Goal: Task Accomplishment & Management: Use online tool/utility

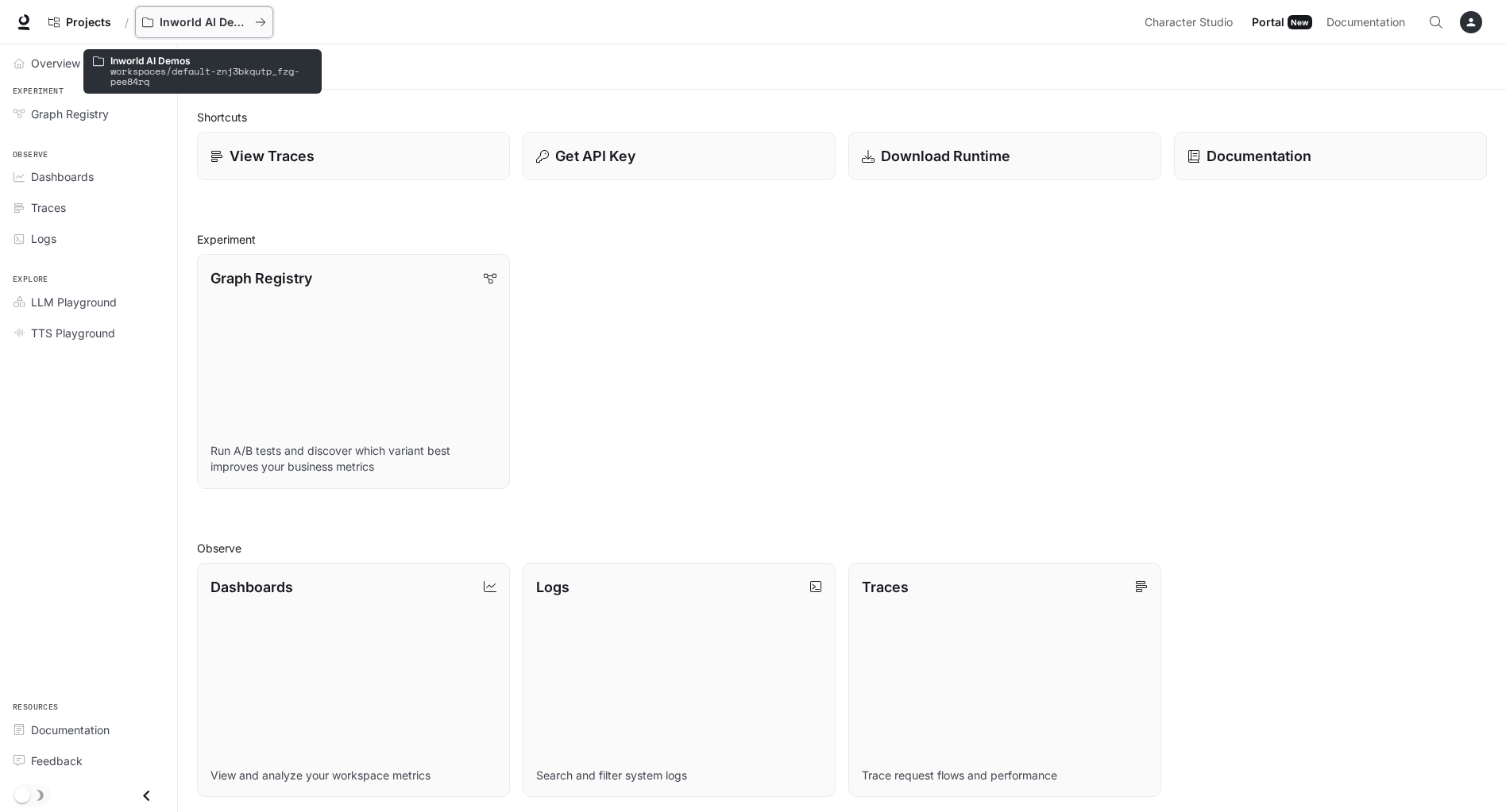
click at [207, 26] on p "Inworld AI Demos" at bounding box center [204, 23] width 89 height 13
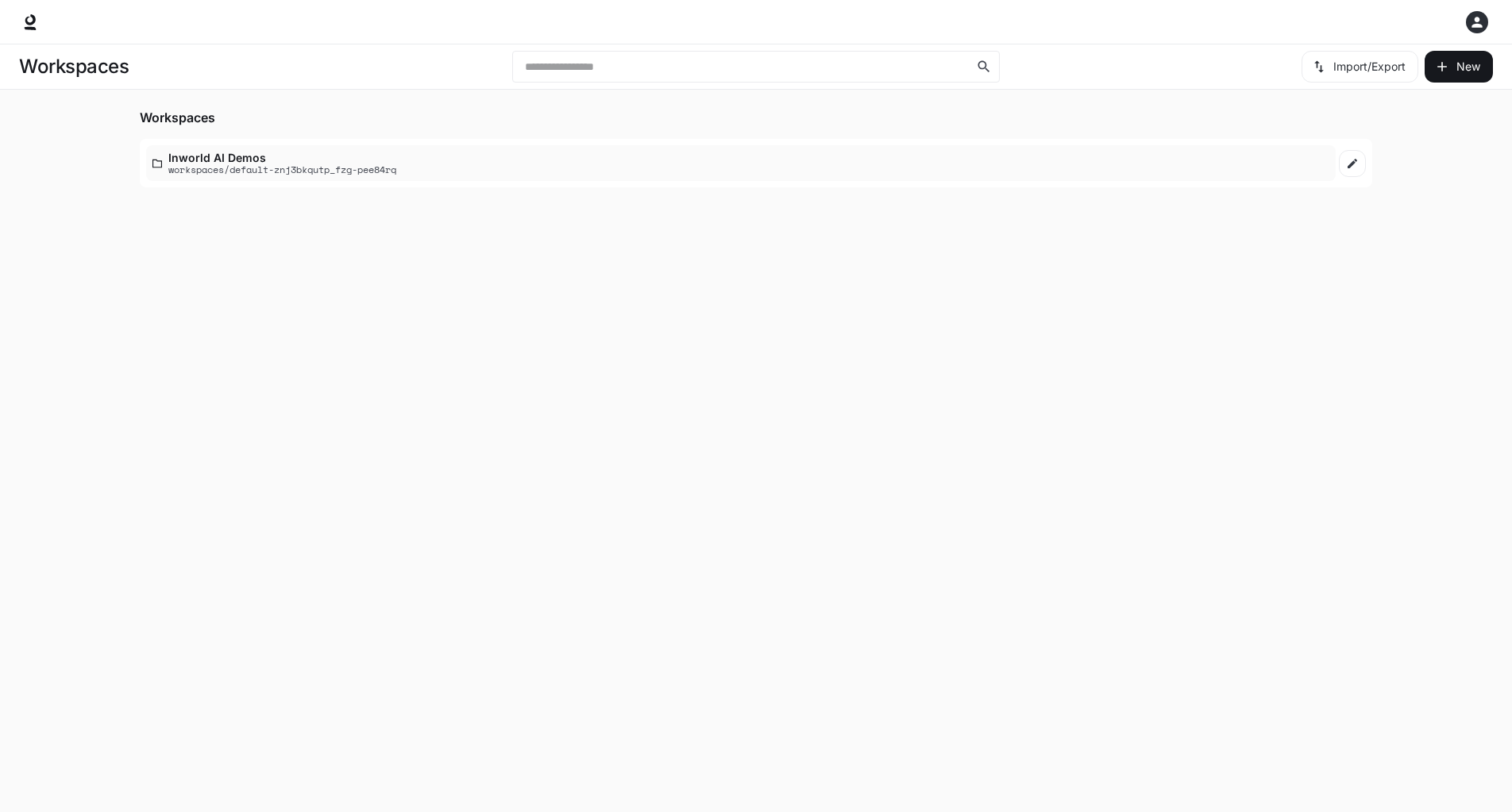
click at [256, 169] on p "workspaces/default-znj3bkqutp_fzg-pee84rq" at bounding box center [282, 170] width 228 height 10
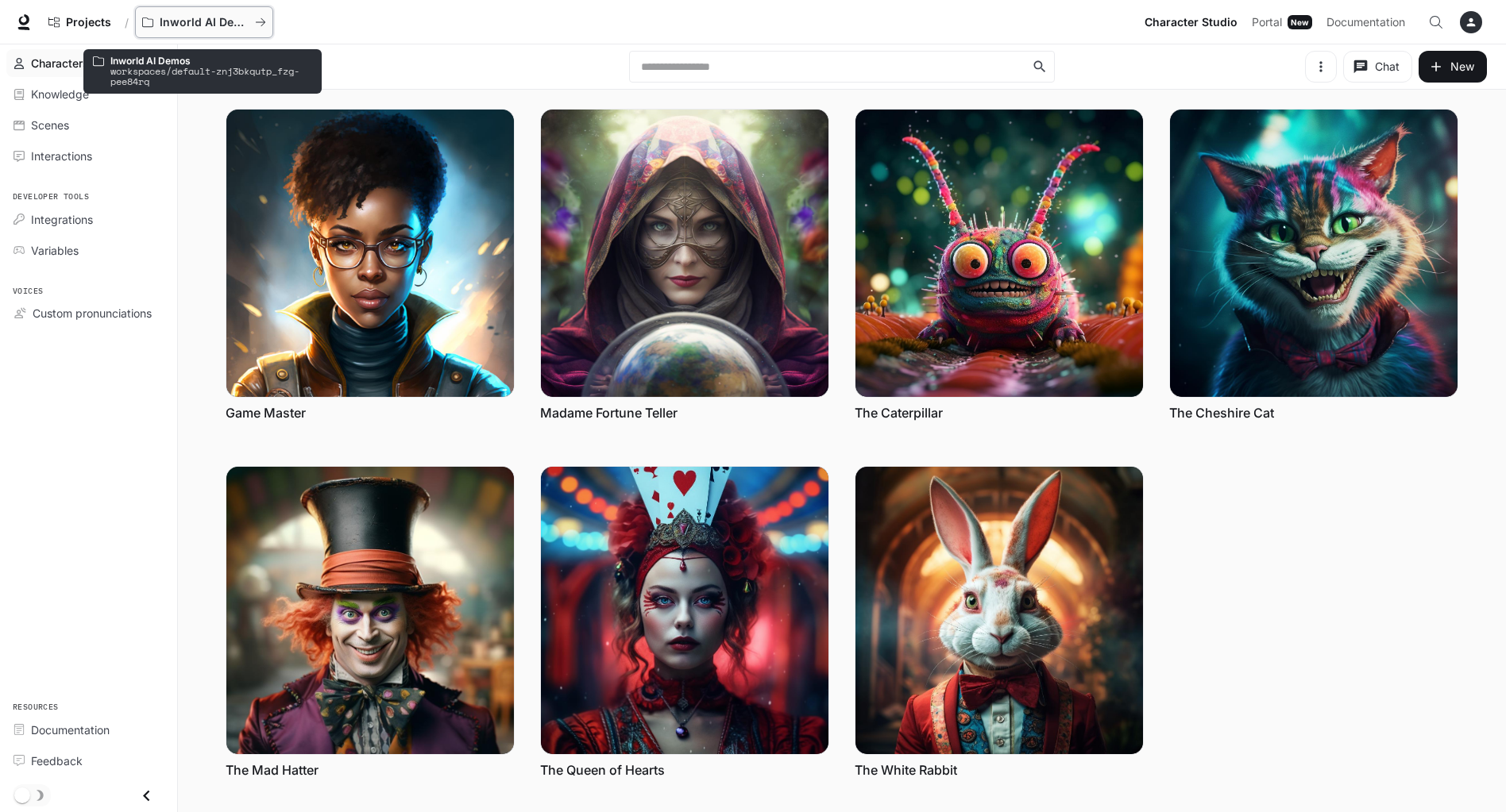
click at [210, 24] on p "Inworld AI Demos" at bounding box center [204, 23] width 89 height 13
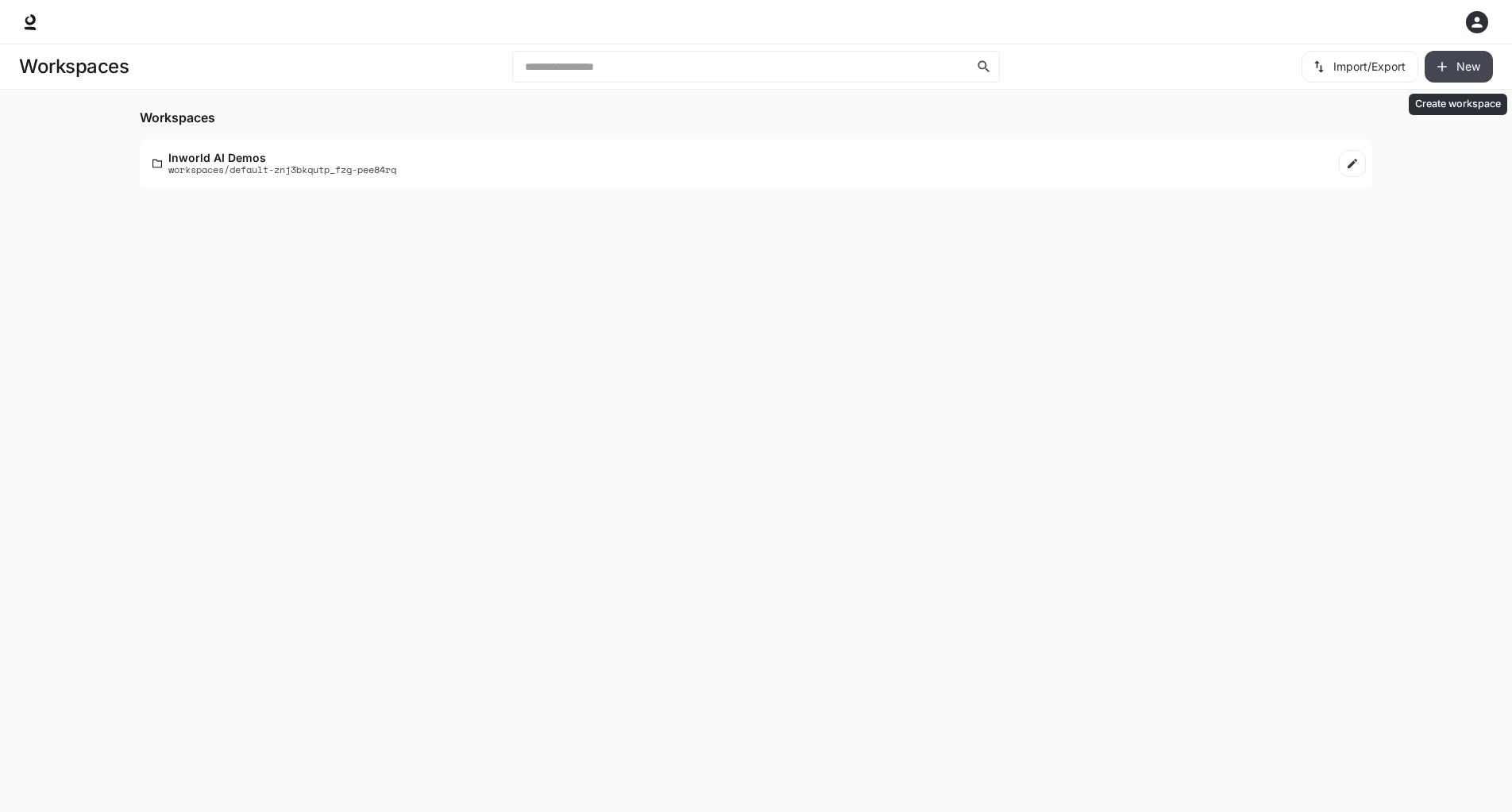
click at [1448, 70] on icon "Create workspace" at bounding box center [1441, 66] width 16 height 16
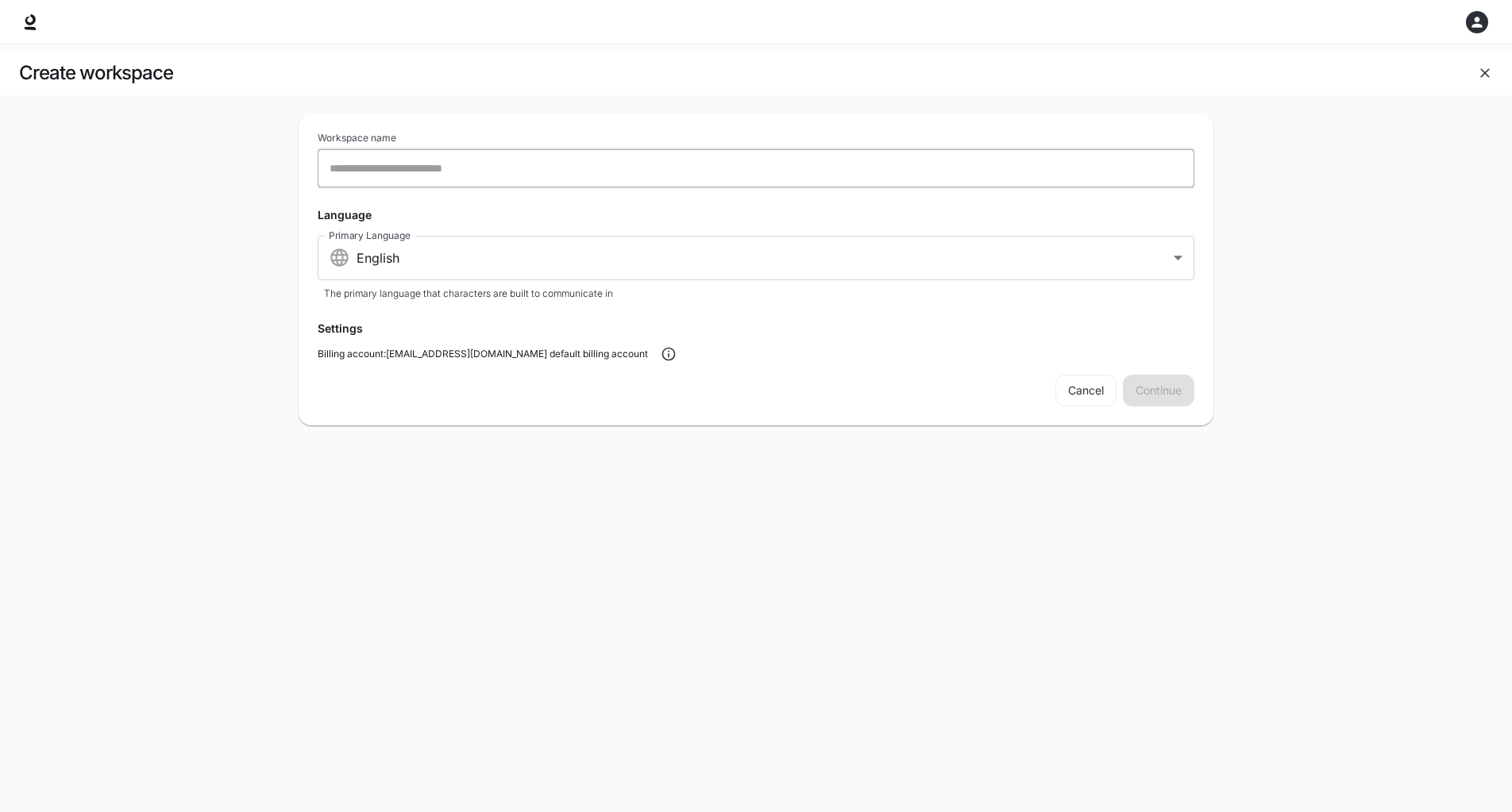
click at [537, 174] on input "text" at bounding box center [756, 168] width 875 height 16
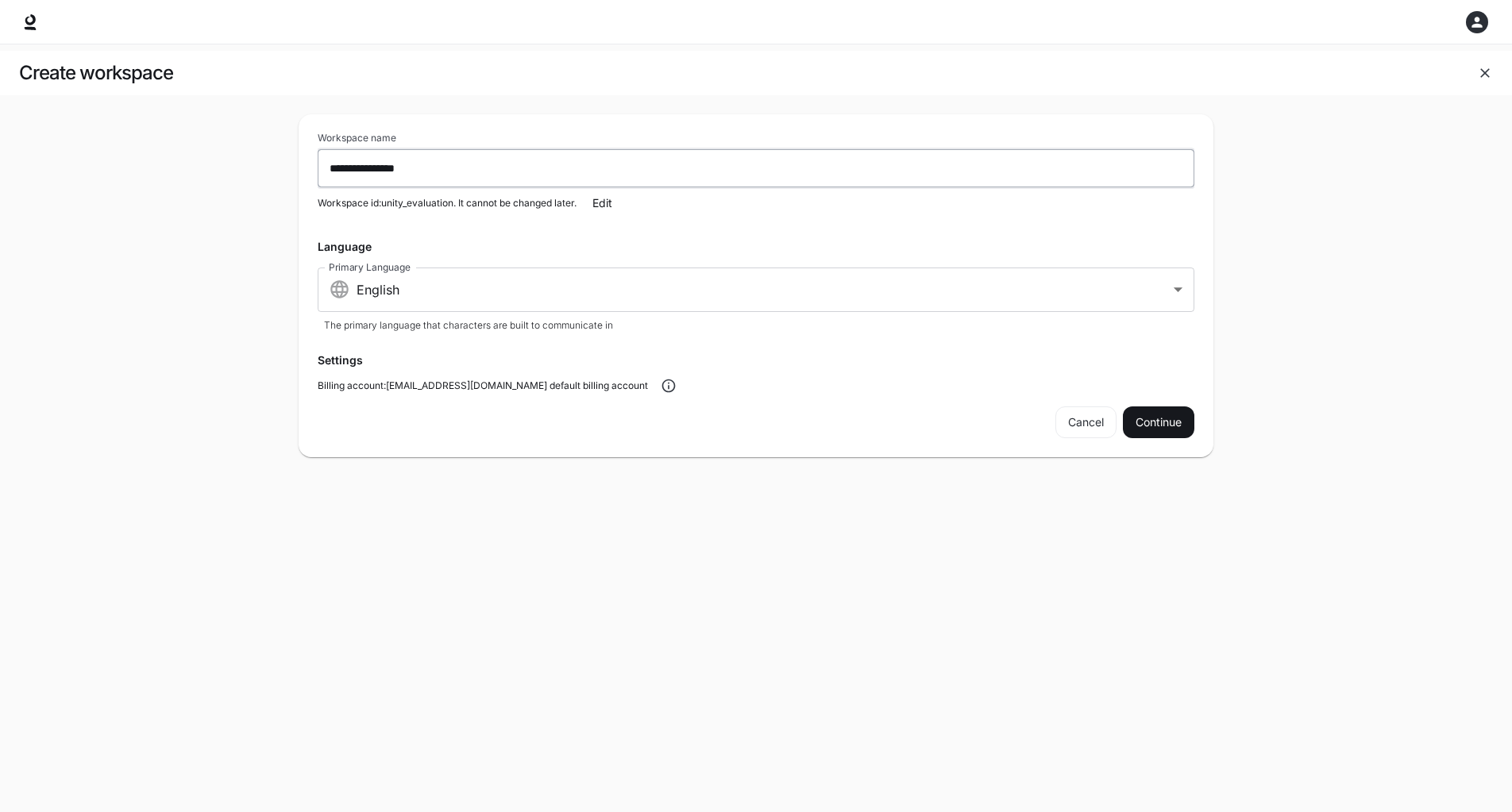
click at [387, 166] on input "**********" at bounding box center [756, 168] width 875 height 16
type input "**********"
click at [1160, 423] on button "Continue" at bounding box center [1158, 423] width 71 height 32
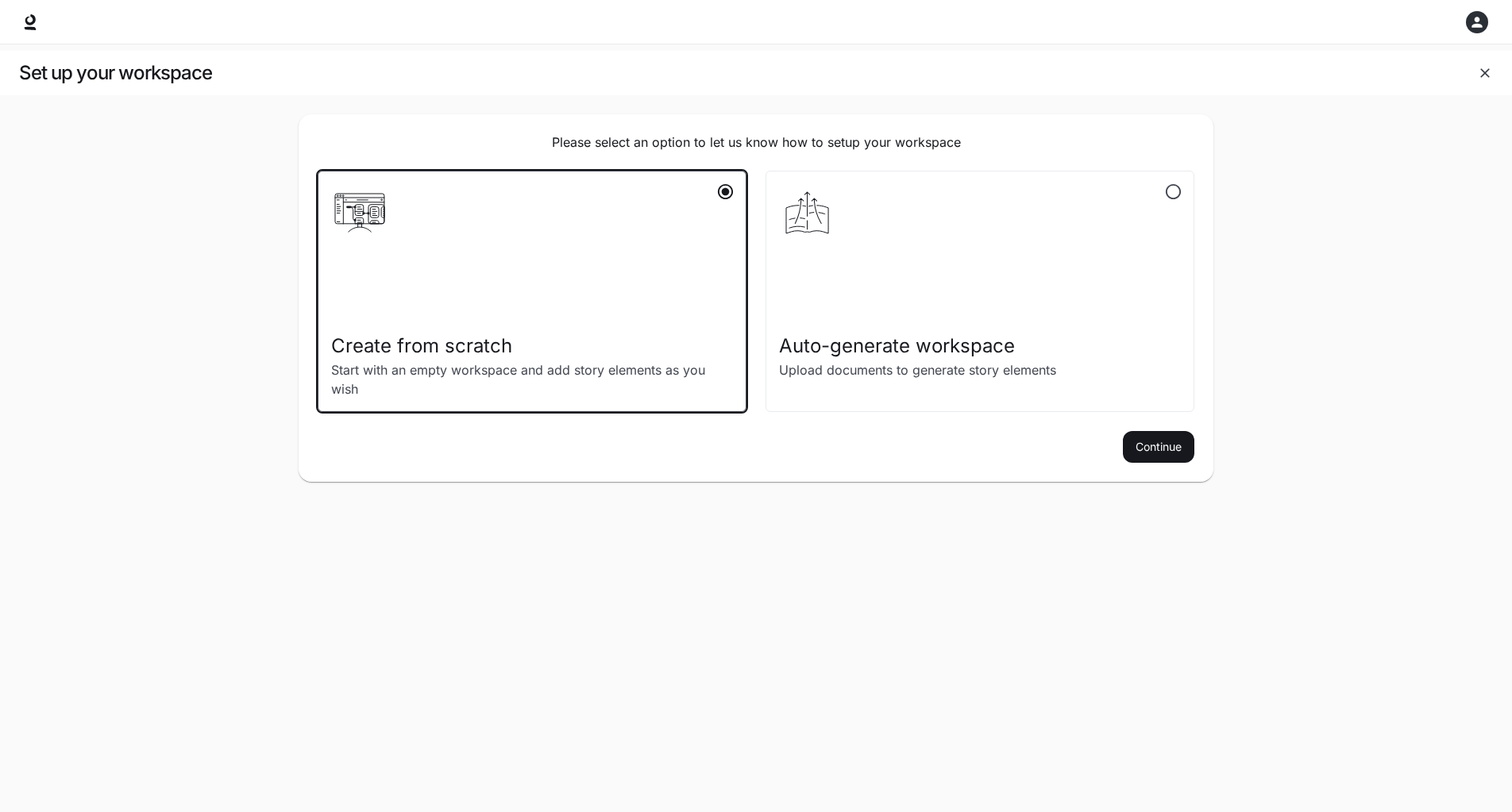
click at [500, 338] on p "Create from scratch" at bounding box center [519, 346] width 377 height 29
click at [1181, 451] on button "Continue" at bounding box center [1158, 447] width 71 height 32
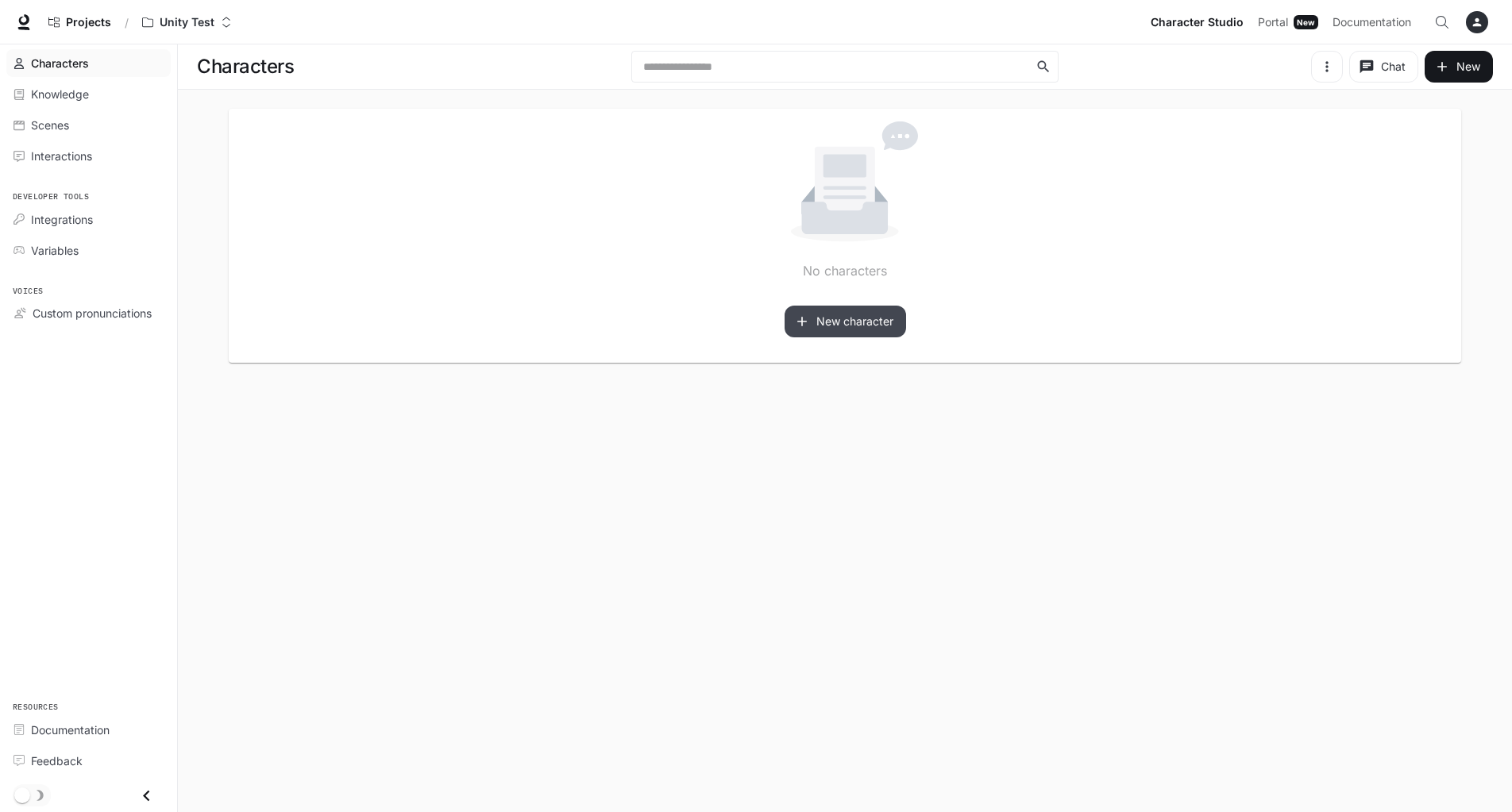
click at [857, 312] on button "New character" at bounding box center [845, 322] width 122 height 32
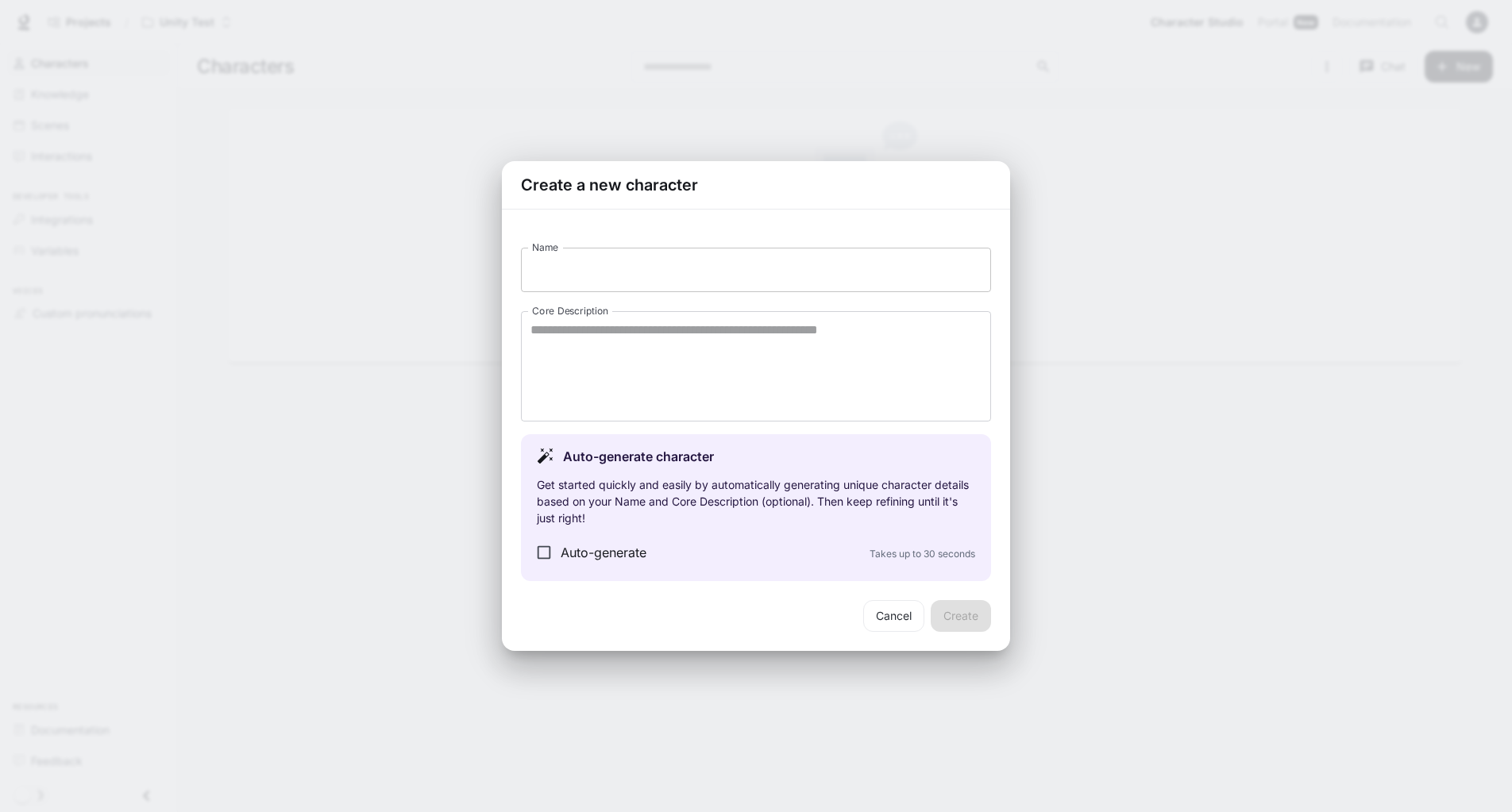
click at [578, 273] on input "Name" at bounding box center [756, 270] width 470 height 45
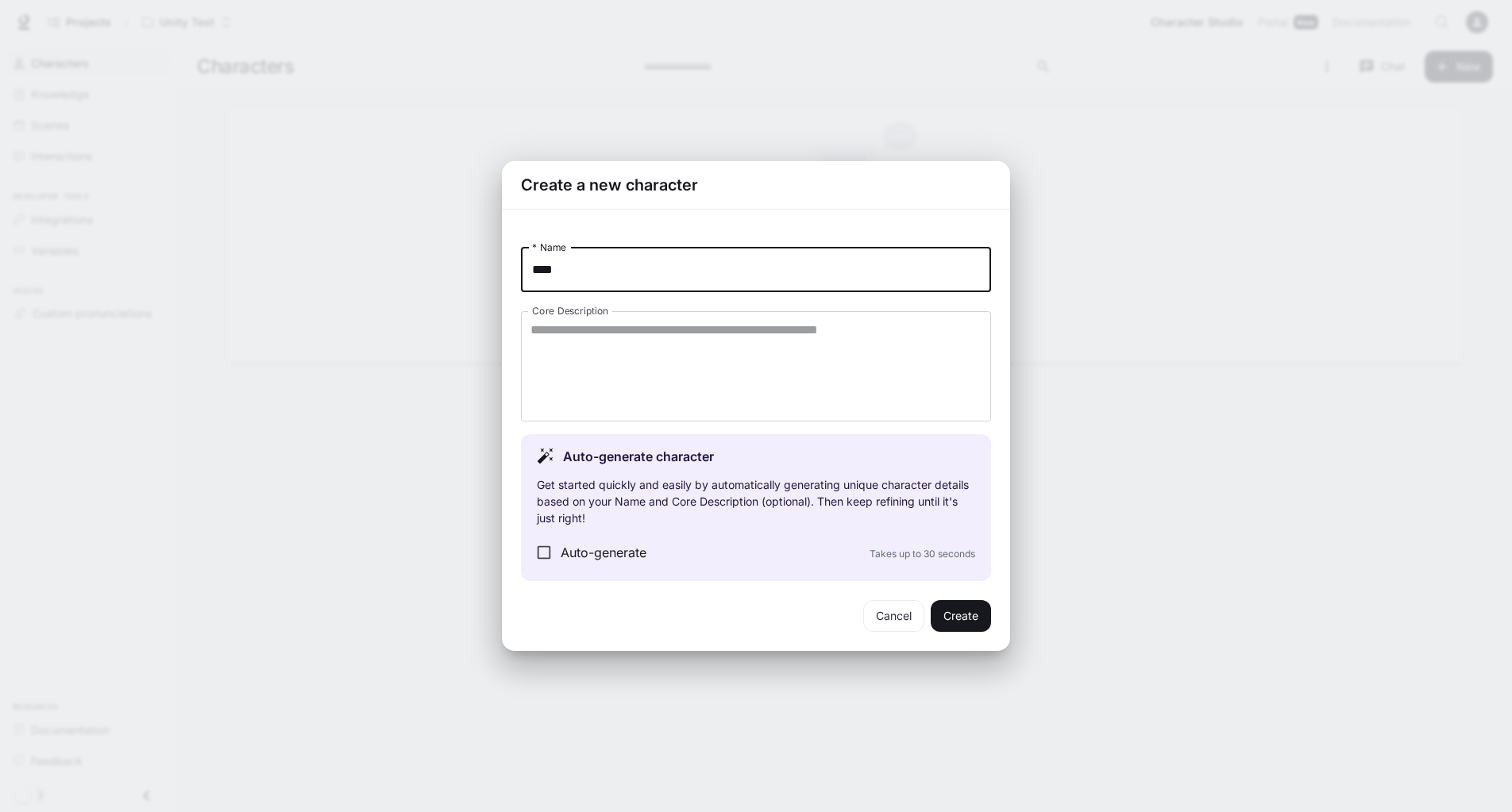
type input "****"
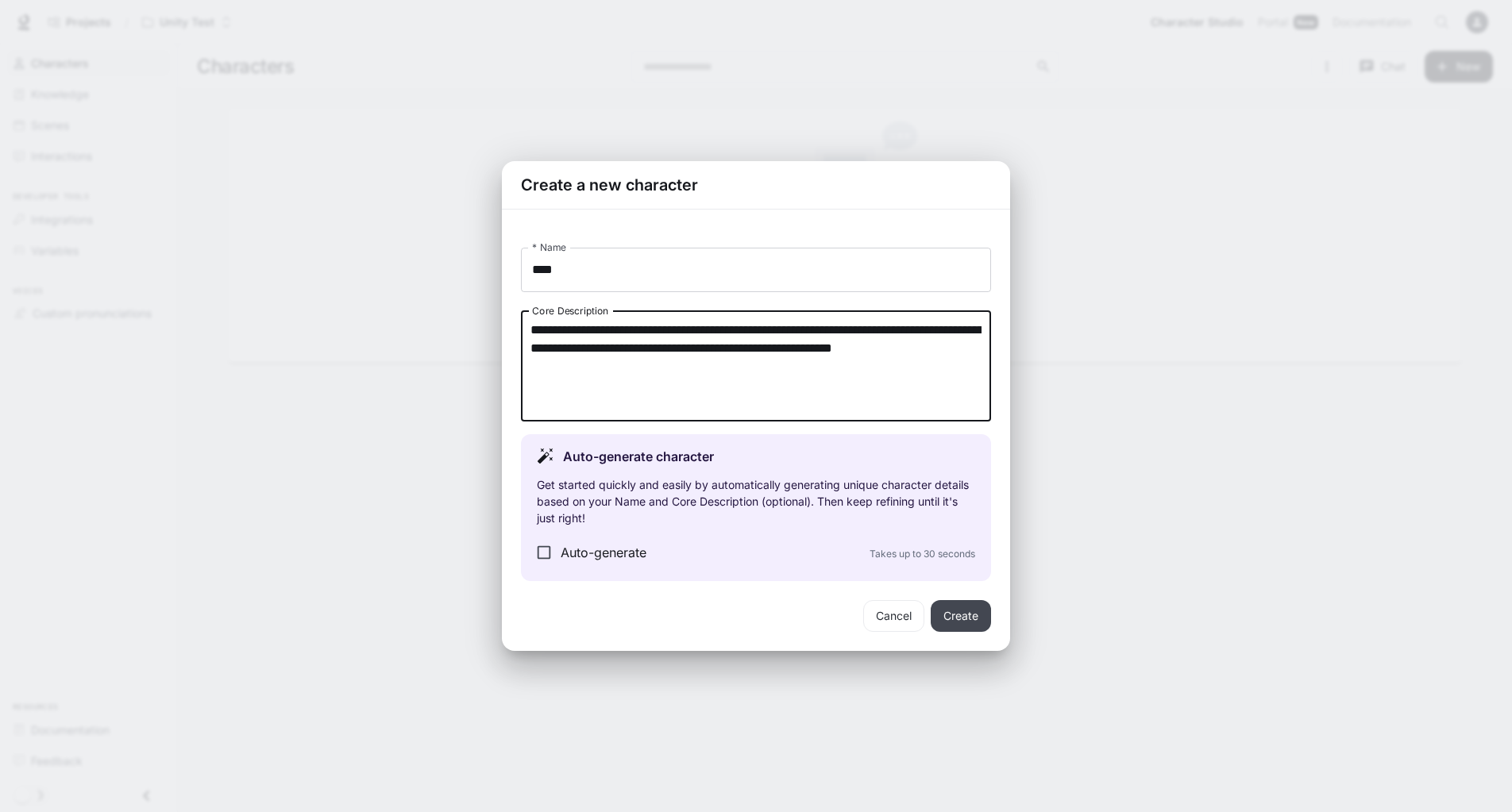
type textarea "**********"
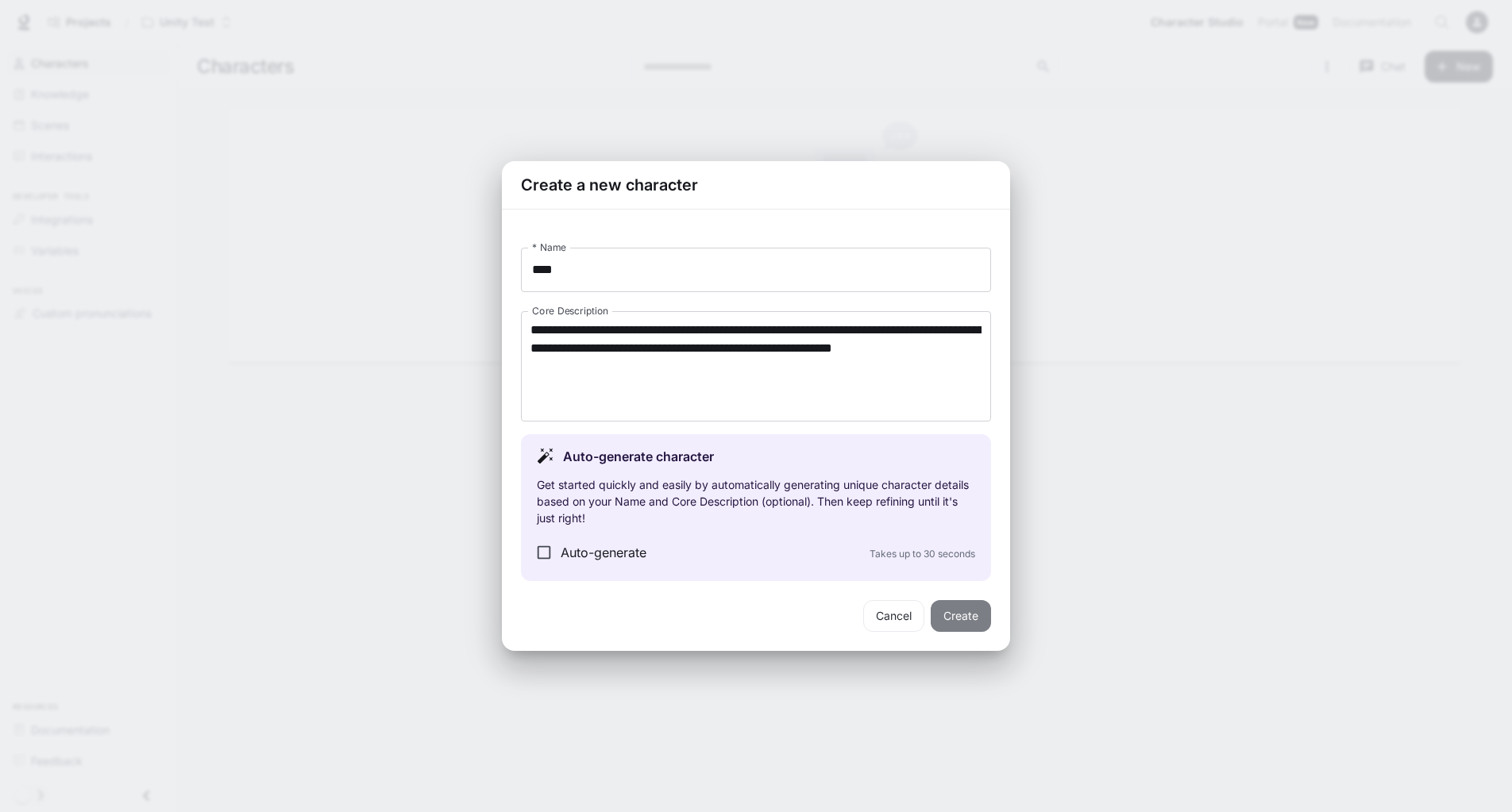
click at [960, 610] on button "Create" at bounding box center [961, 616] width 61 height 32
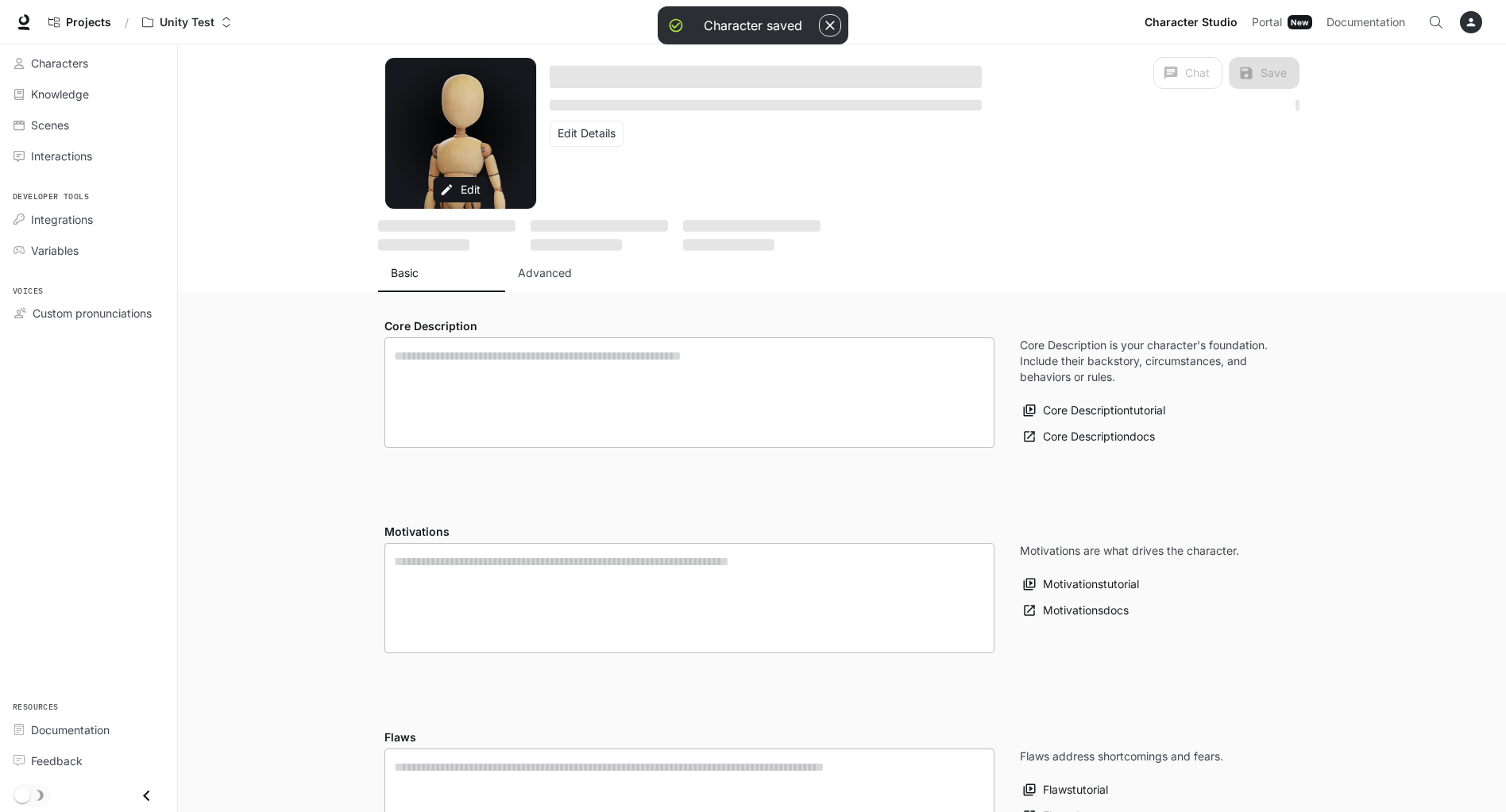
type textarea "**********"
type input "*"
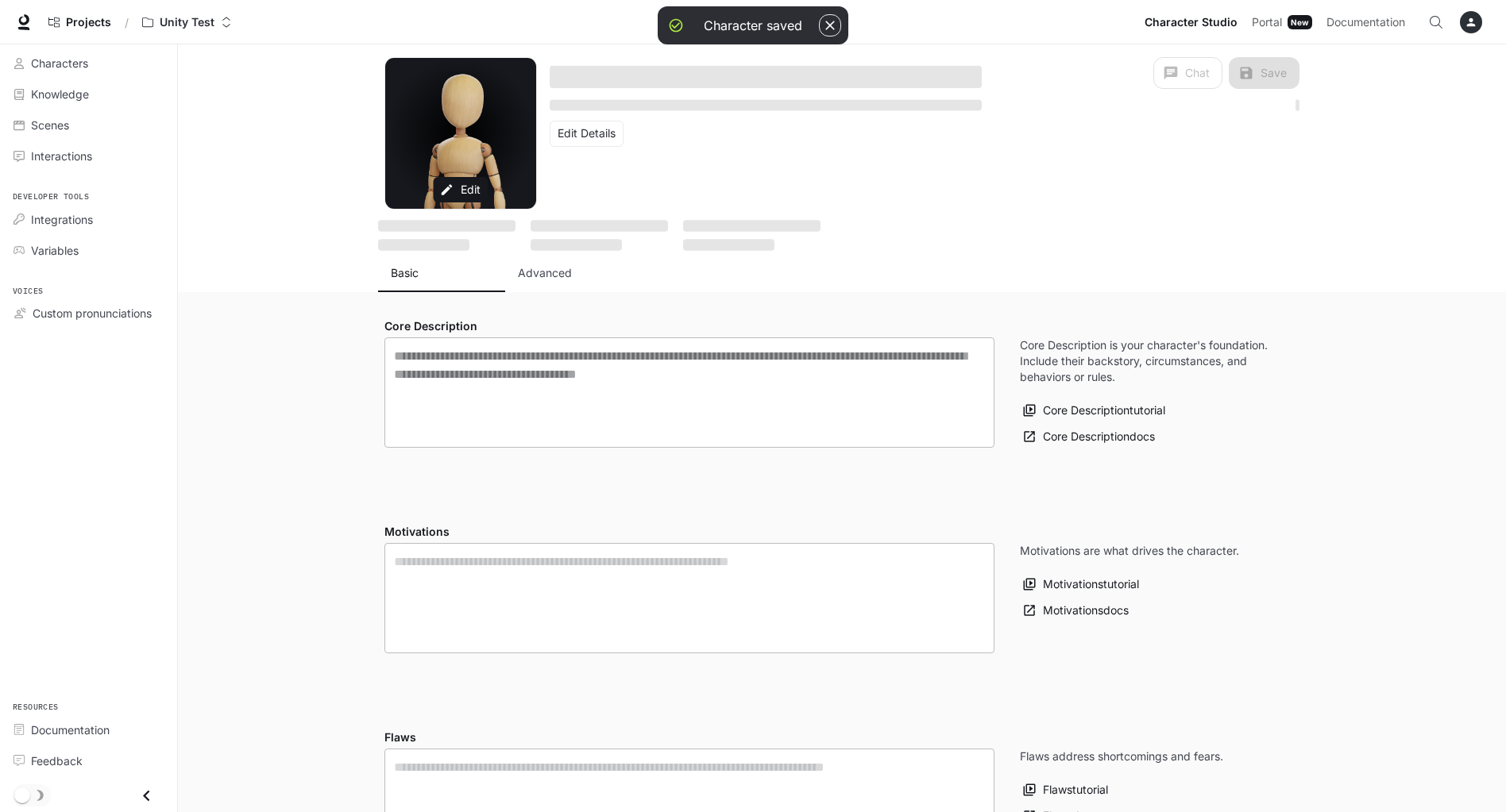
type input "**********"
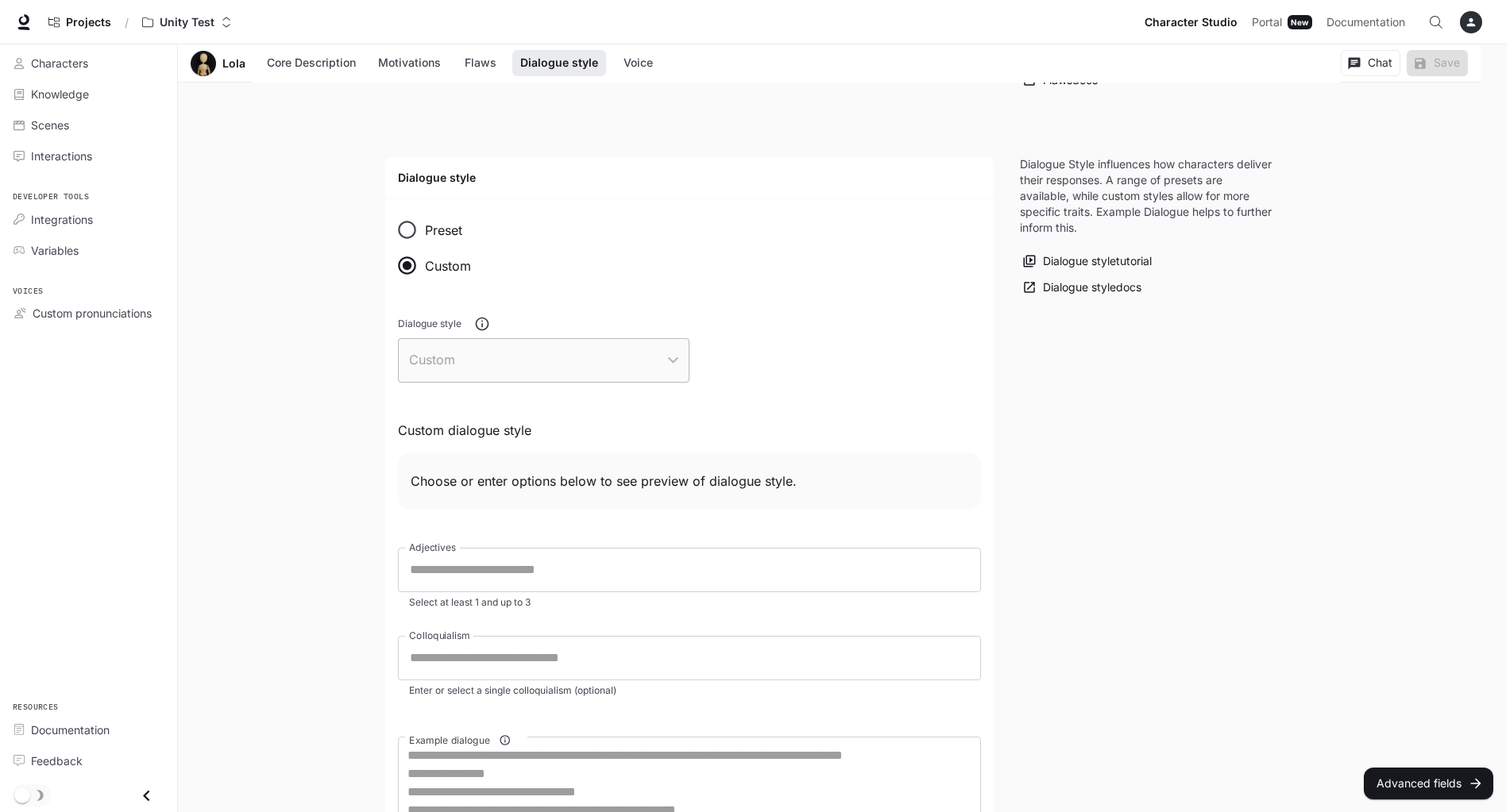
scroll to position [873, 0]
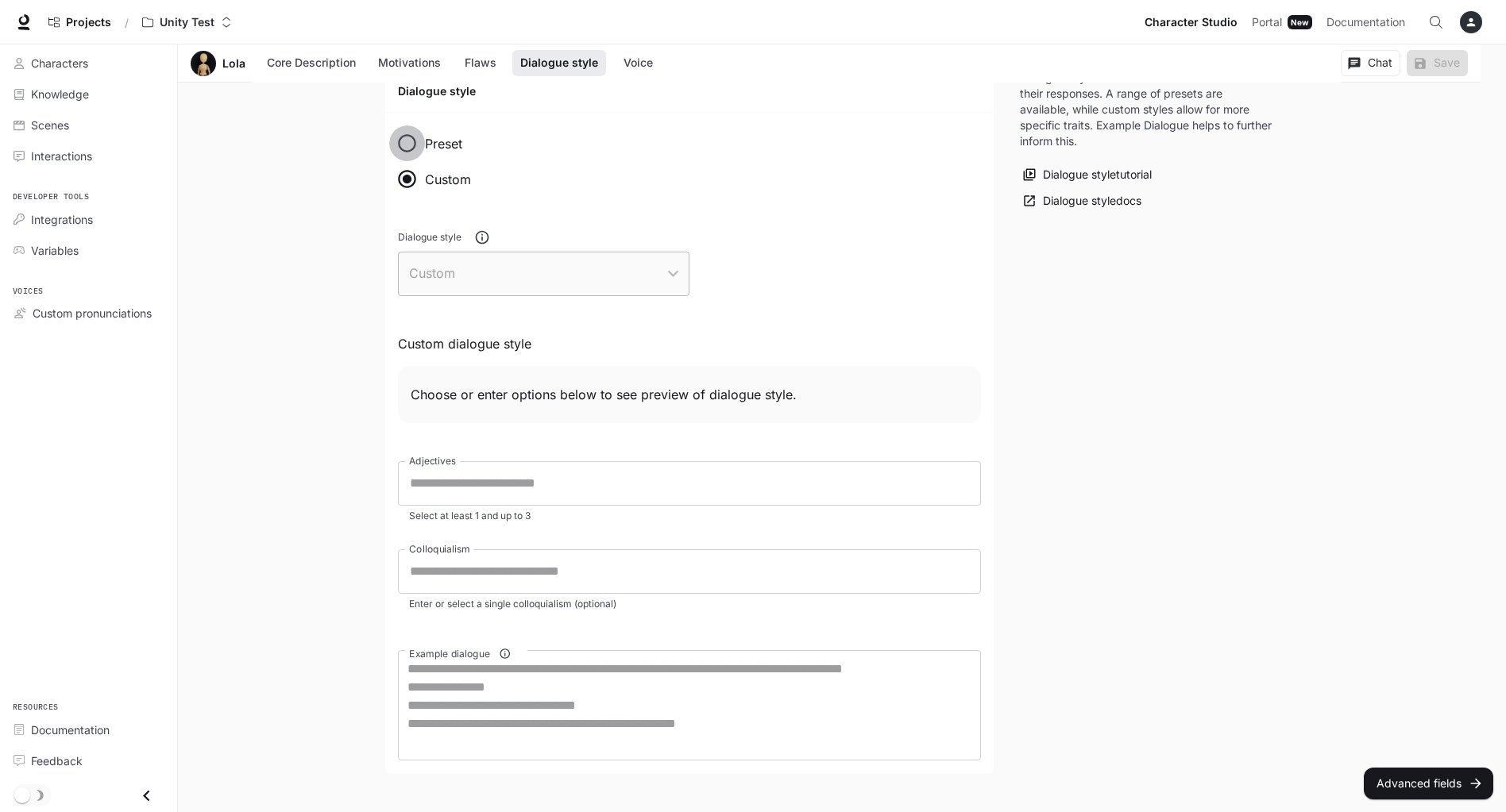
type input "**********"
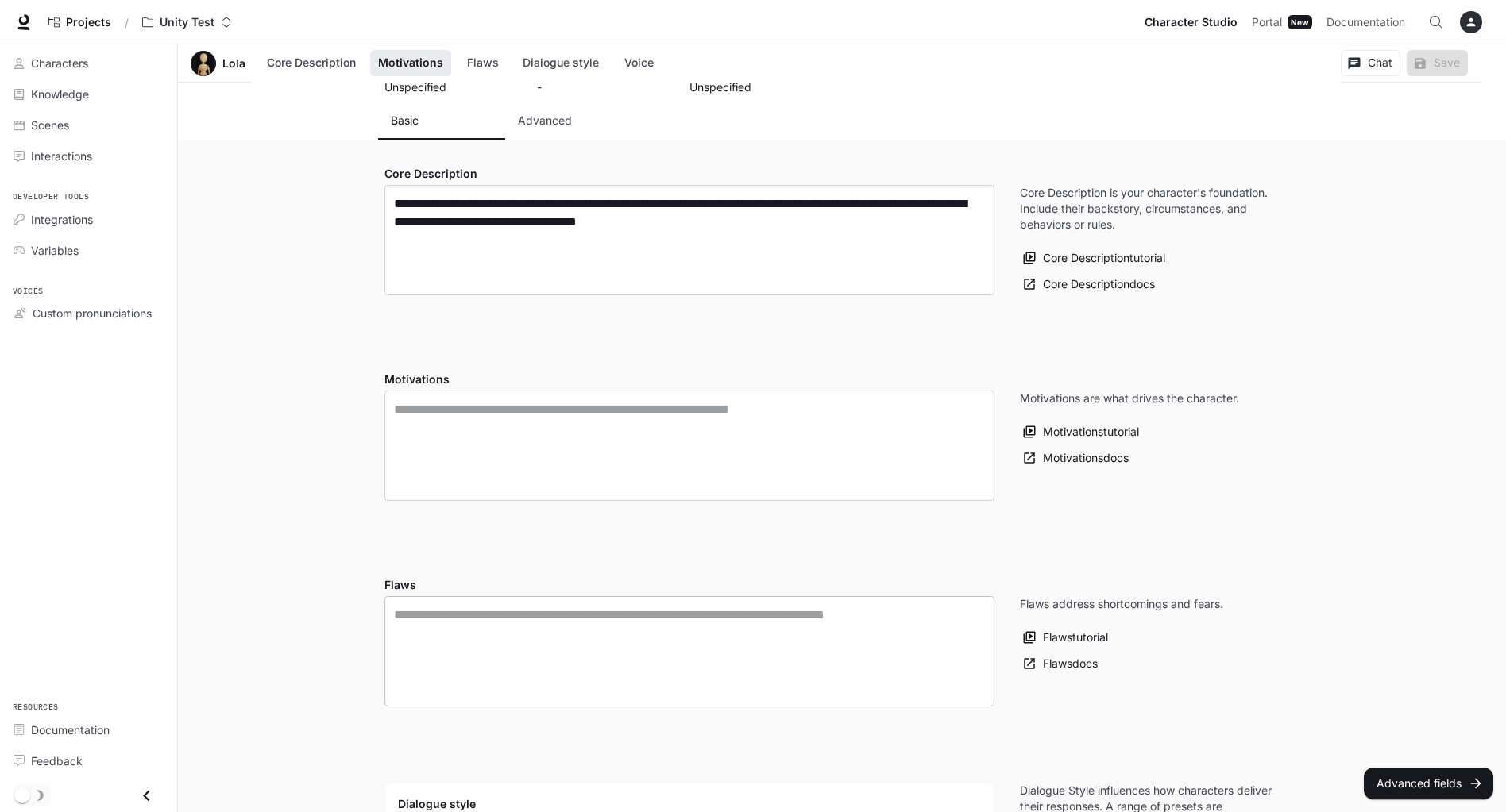
scroll to position [0, 0]
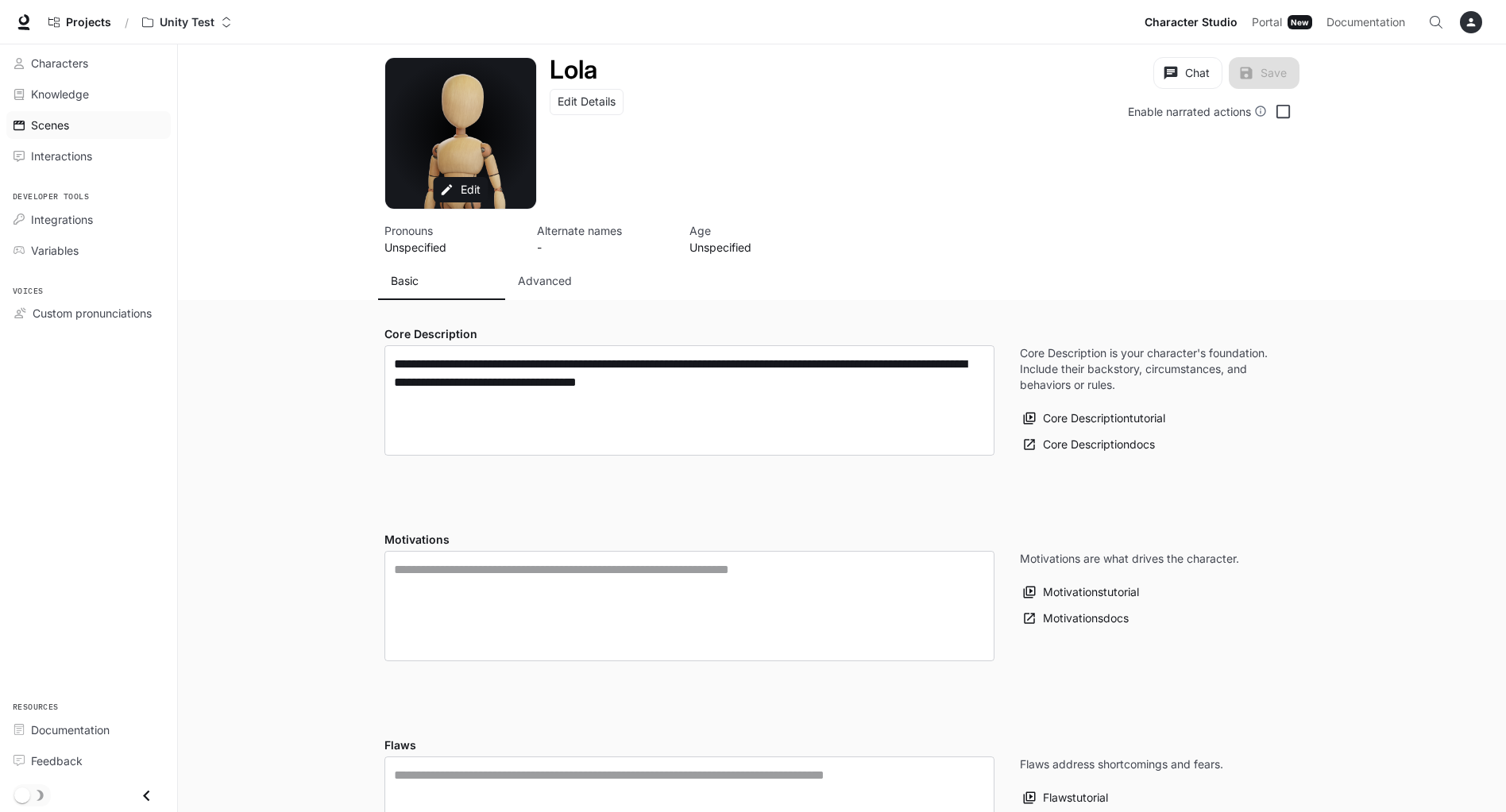
click at [68, 128] on span "Scenes" at bounding box center [50, 125] width 38 height 17
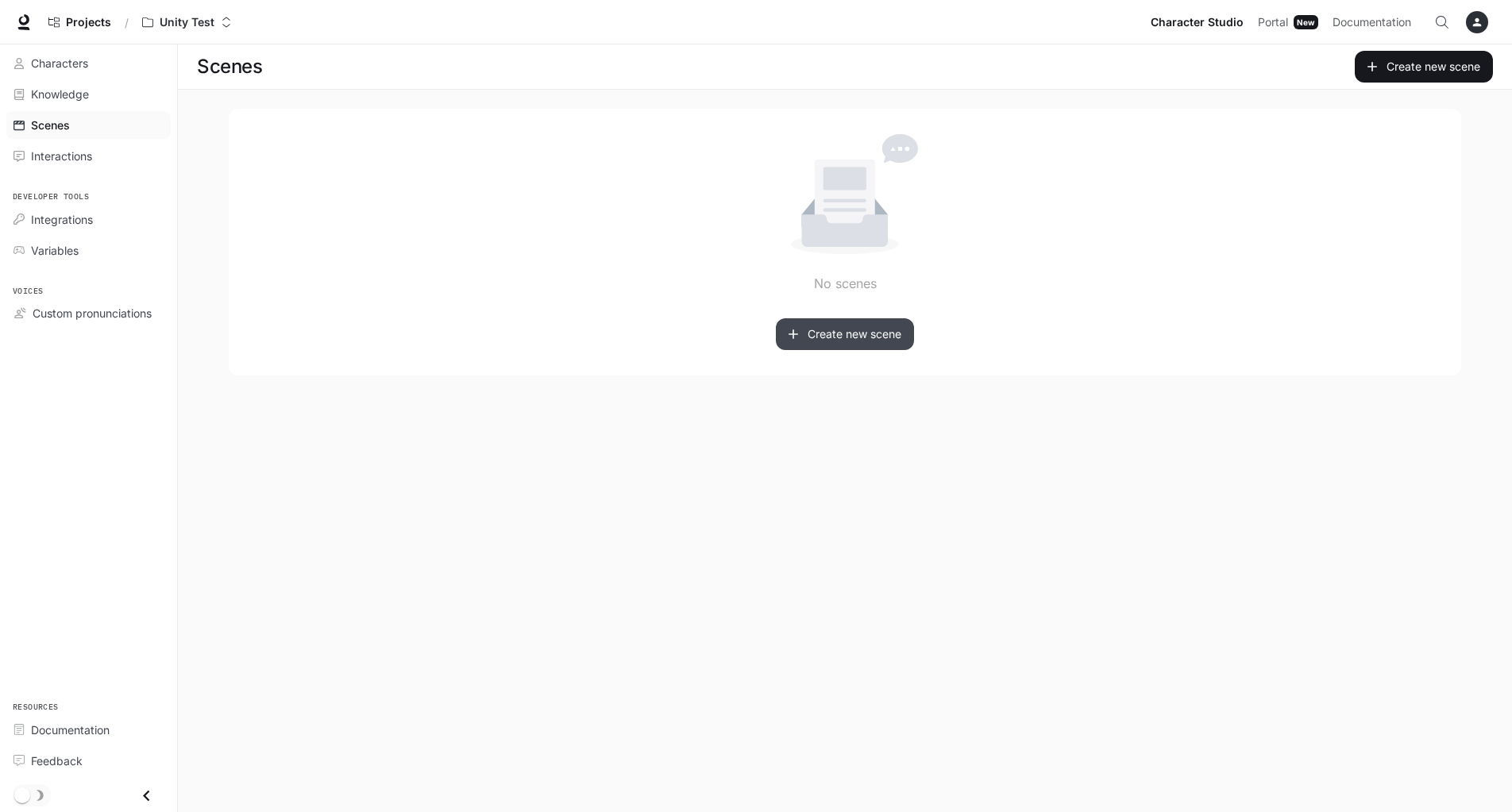
click at [832, 333] on link "Create new scene" at bounding box center [845, 335] width 138 height 32
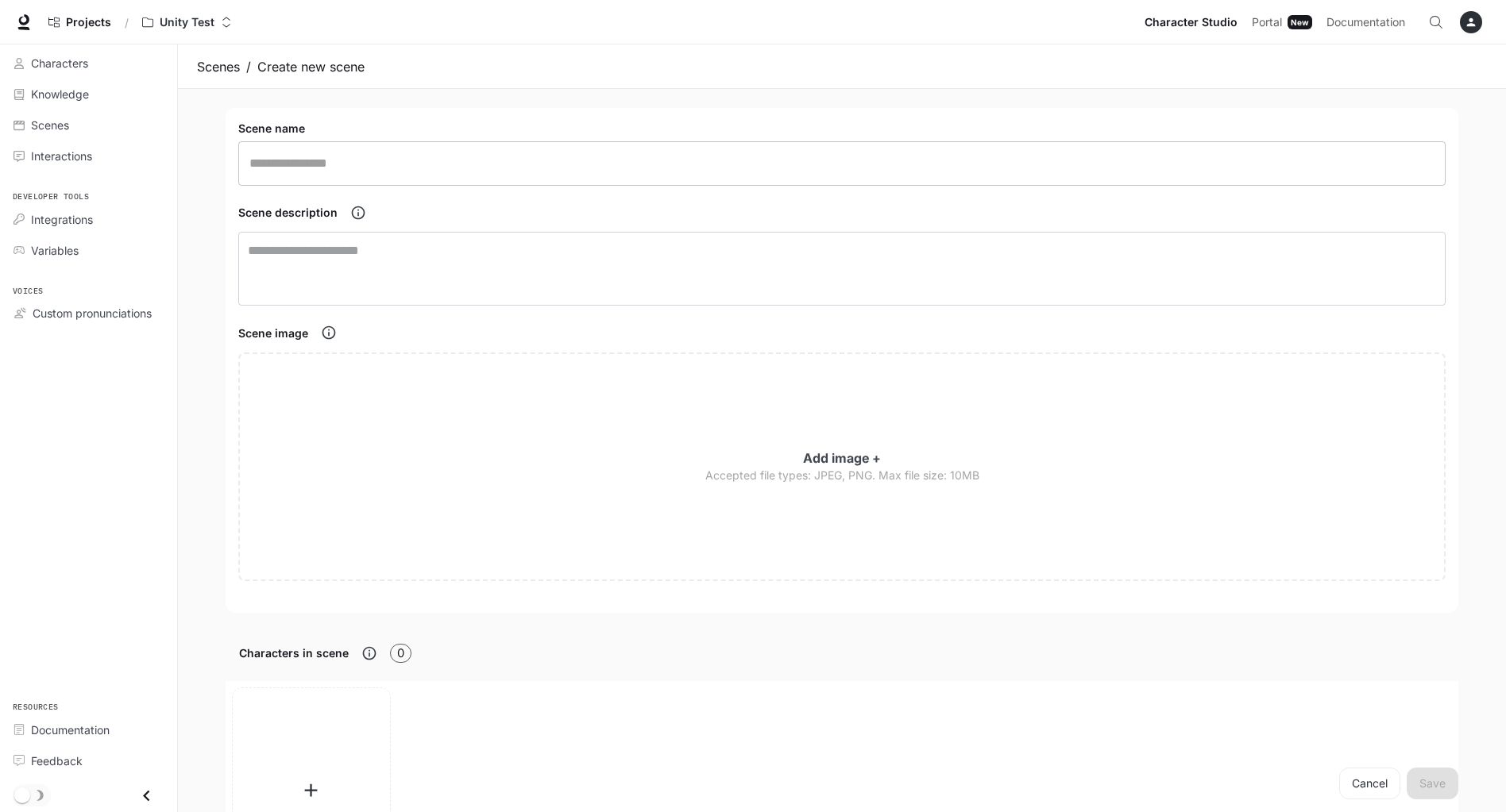
click at [461, 150] on input "text" at bounding box center [842, 163] width 1207 height 45
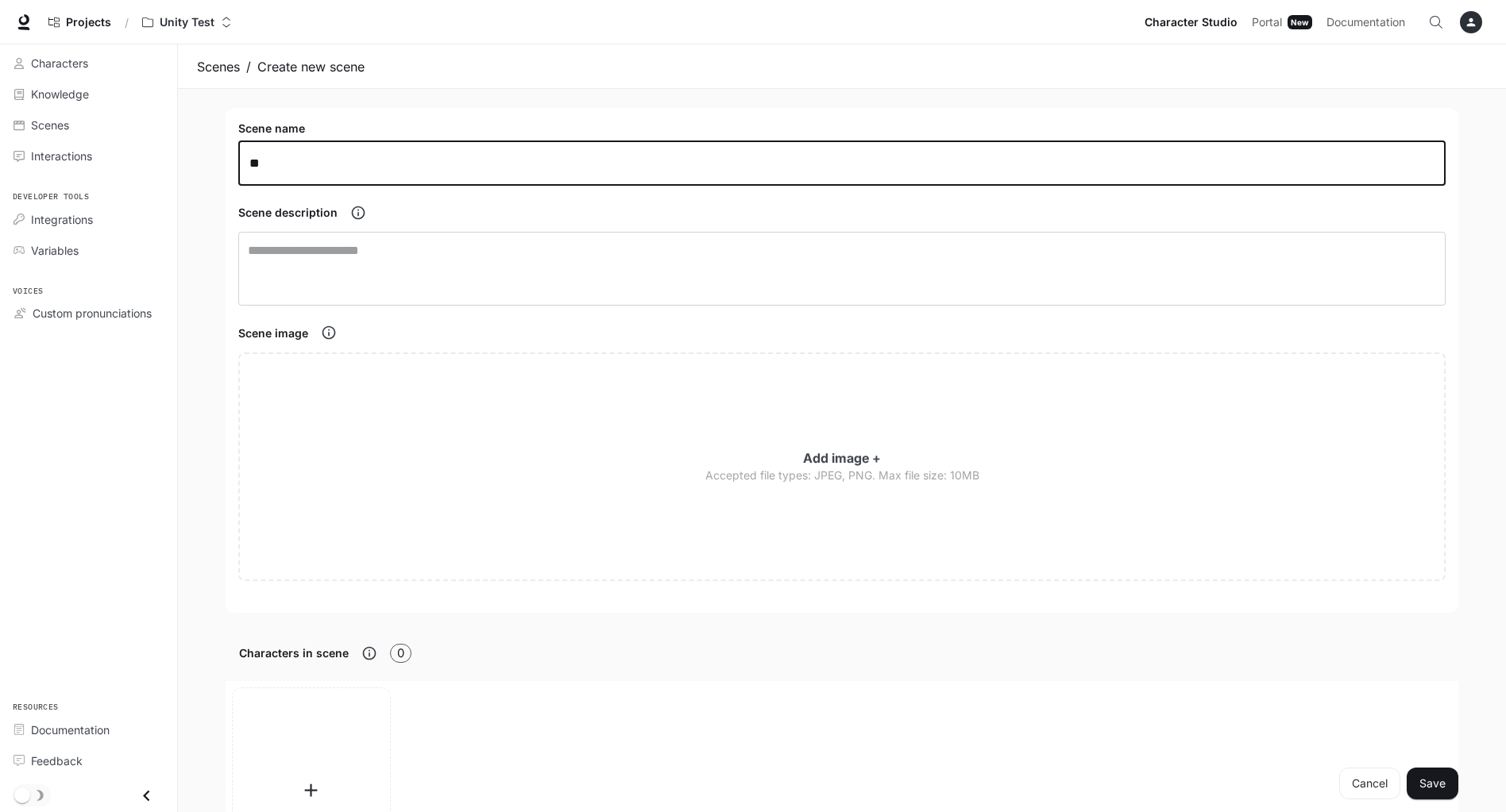
type input "*"
type input "**********"
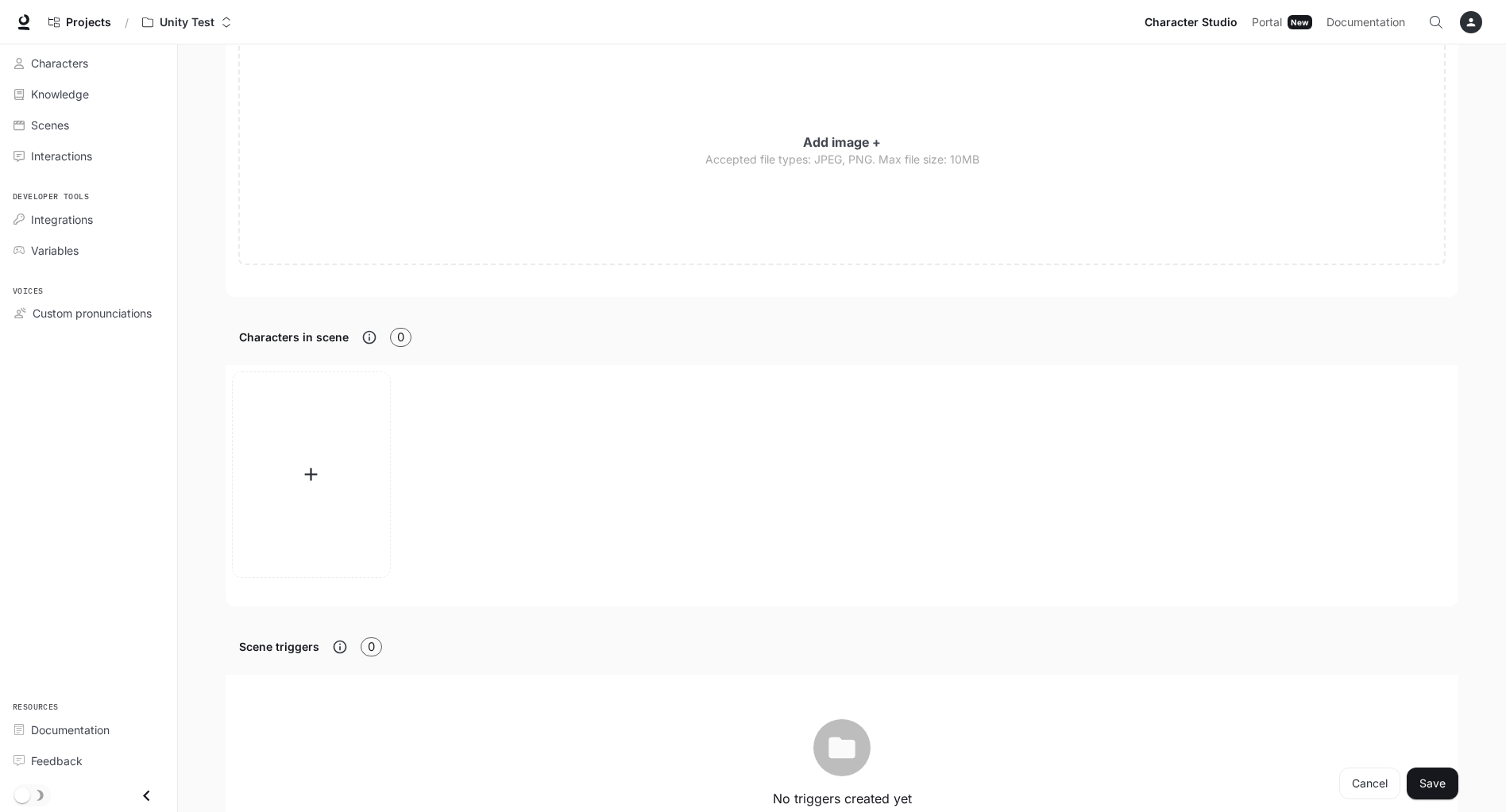
scroll to position [318, 0]
type textarea "**********"
click at [314, 459] on button "button" at bounding box center [311, 473] width 159 height 207
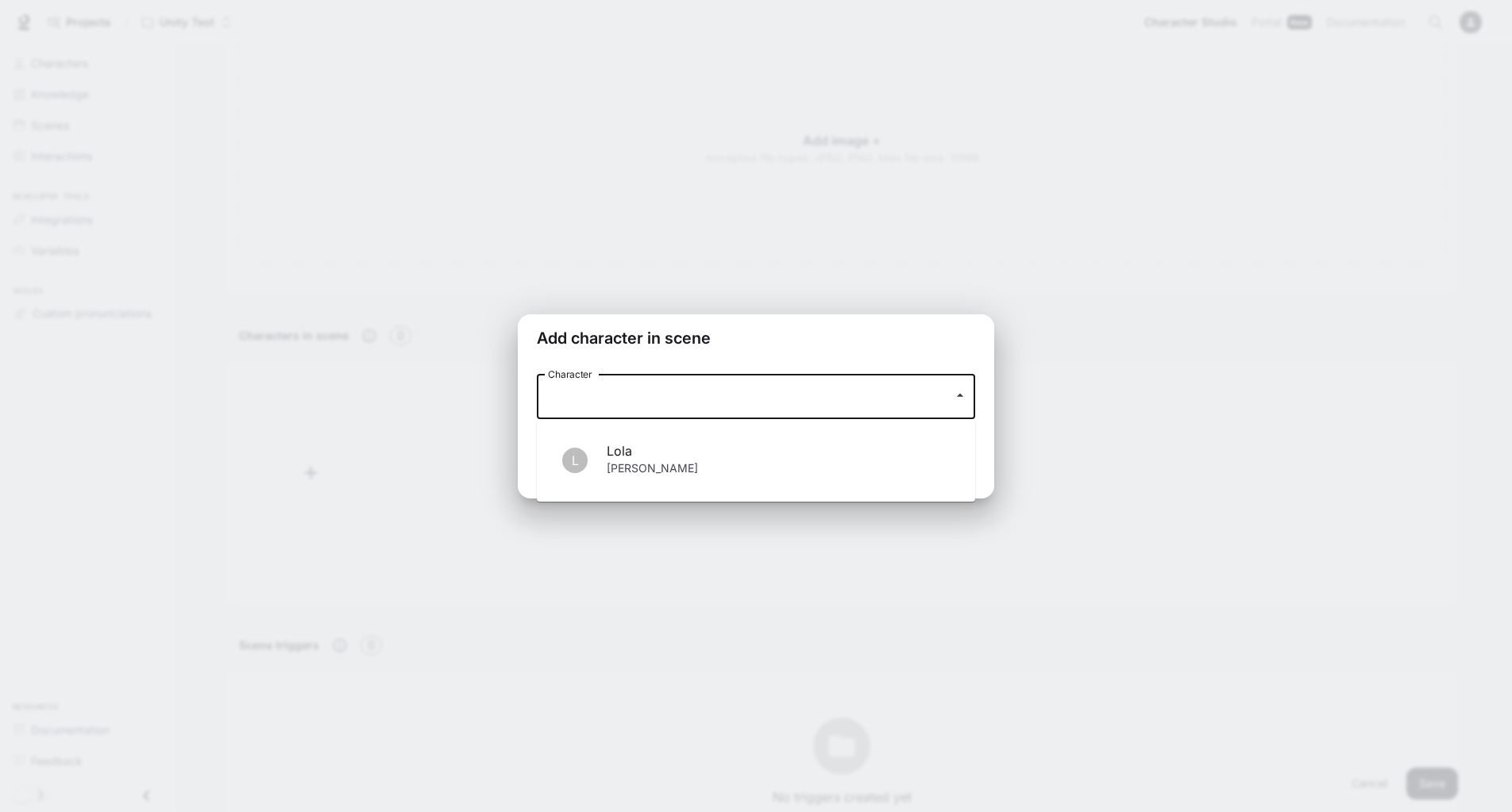
click at [622, 407] on input "Character" at bounding box center [744, 397] width 400 height 30
click at [655, 472] on p "[PERSON_NAME]" at bounding box center [778, 470] width 343 height 19
type input "****"
click at [967, 451] on button "Save" at bounding box center [949, 464] width 51 height 32
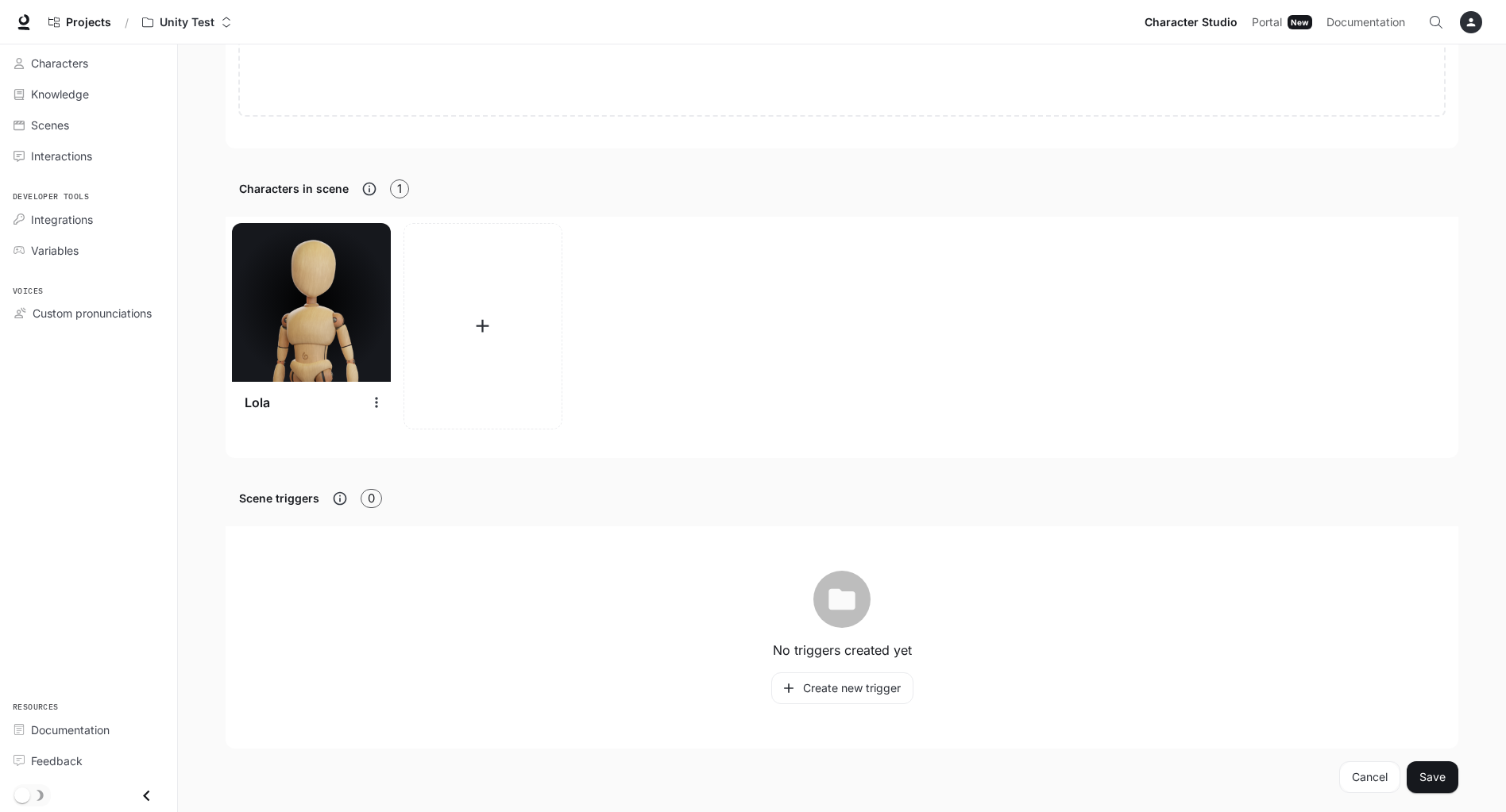
scroll to position [0, 0]
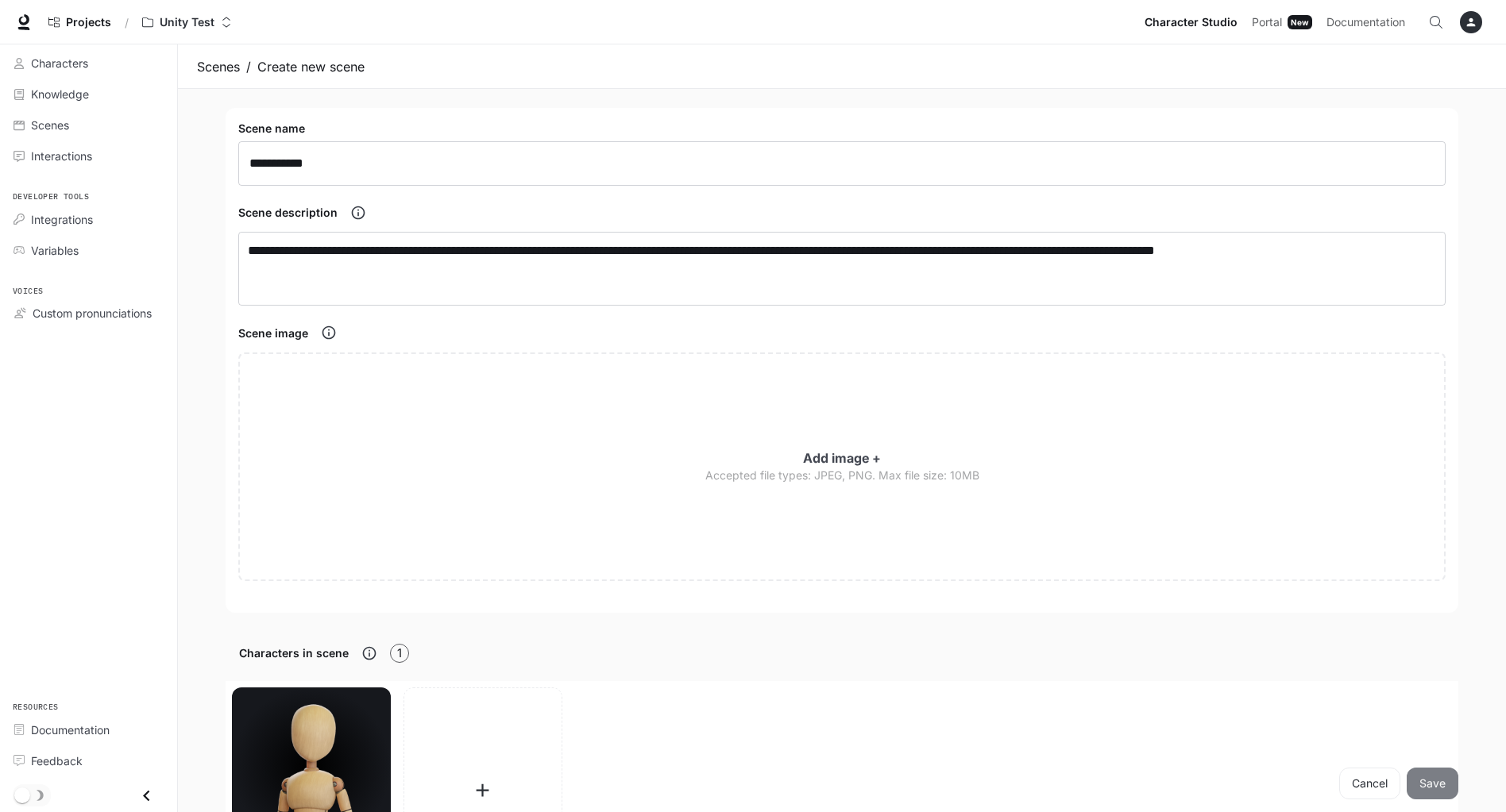
click at [1431, 782] on button "Save" at bounding box center [1432, 783] width 51 height 32
click at [82, 224] on span "Integrations" at bounding box center [62, 219] width 62 height 17
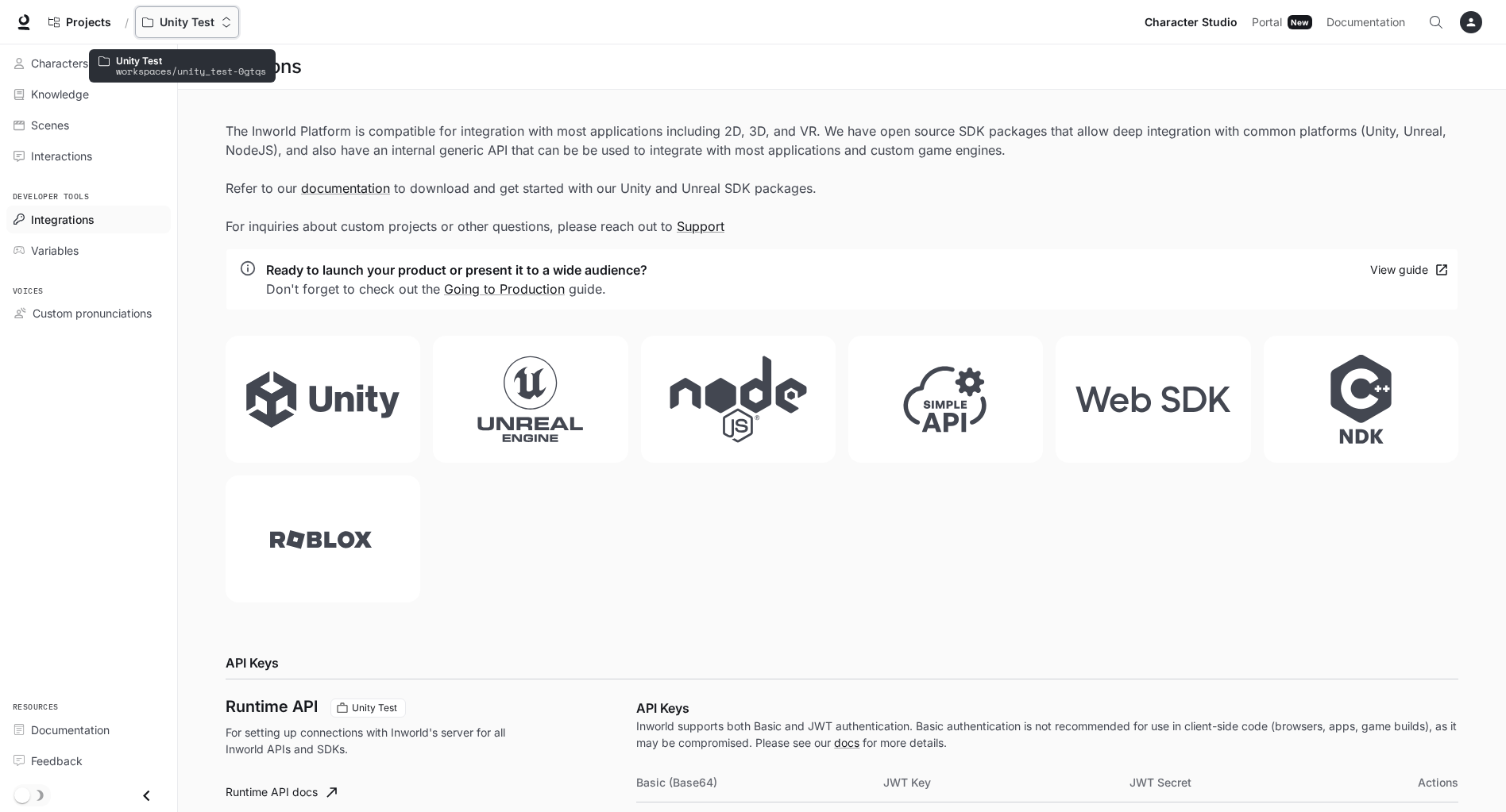
click at [151, 17] on icon "Open workspace menu" at bounding box center [147, 22] width 11 height 11
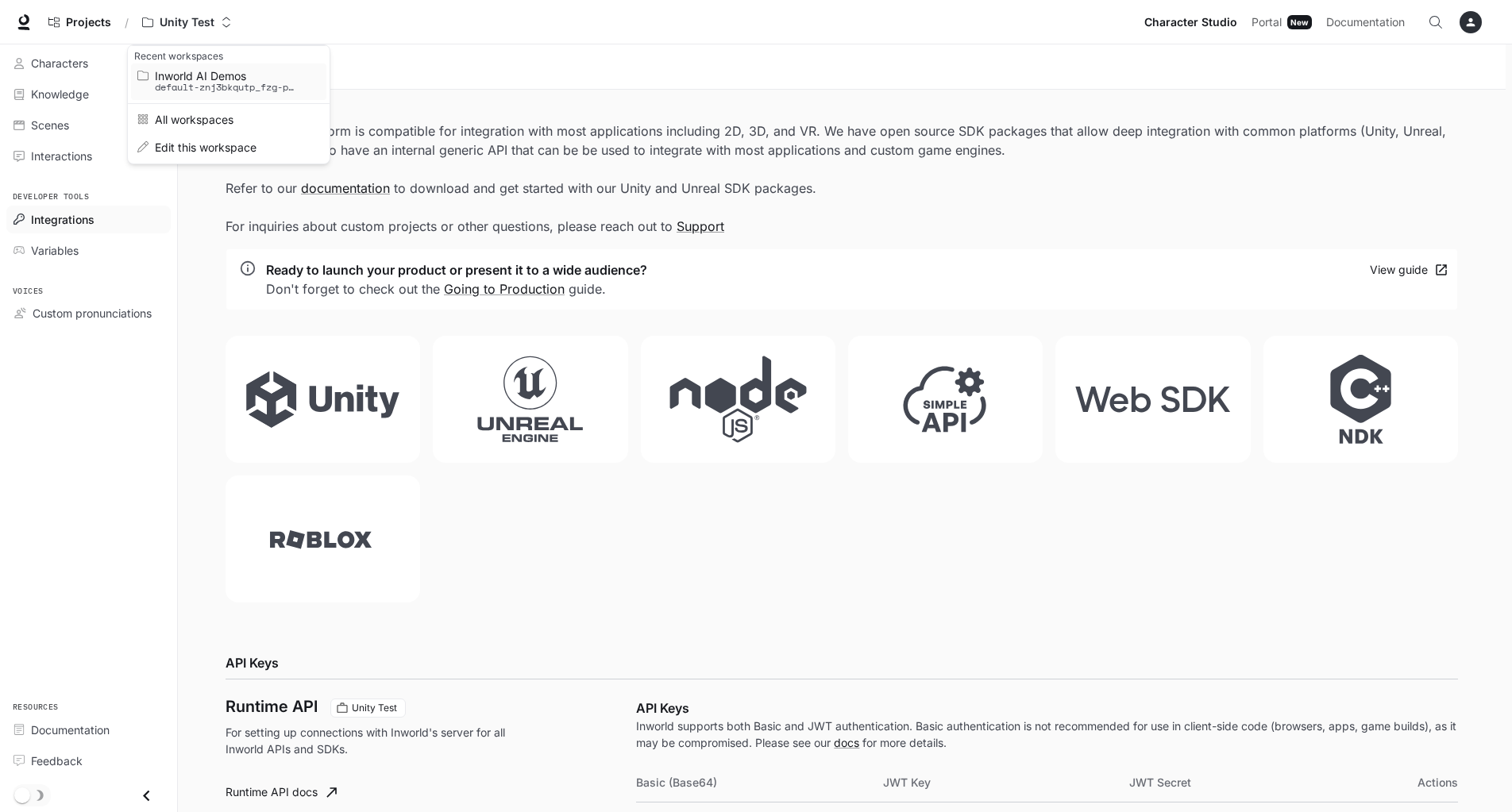
click at [230, 79] on span "Inworld AI Demos" at bounding box center [226, 76] width 143 height 12
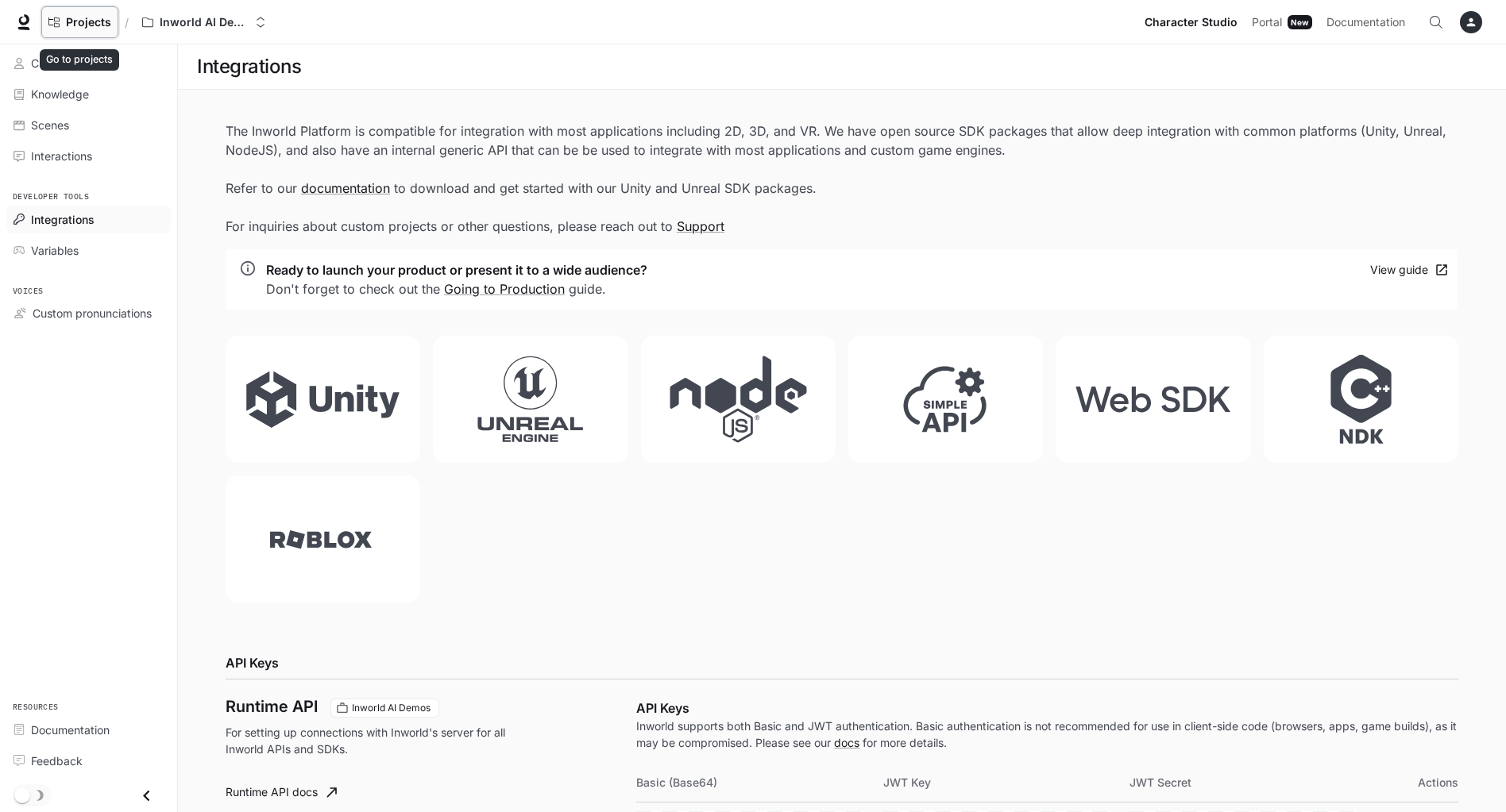
click at [98, 18] on span "Projects" at bounding box center [88, 23] width 45 height 13
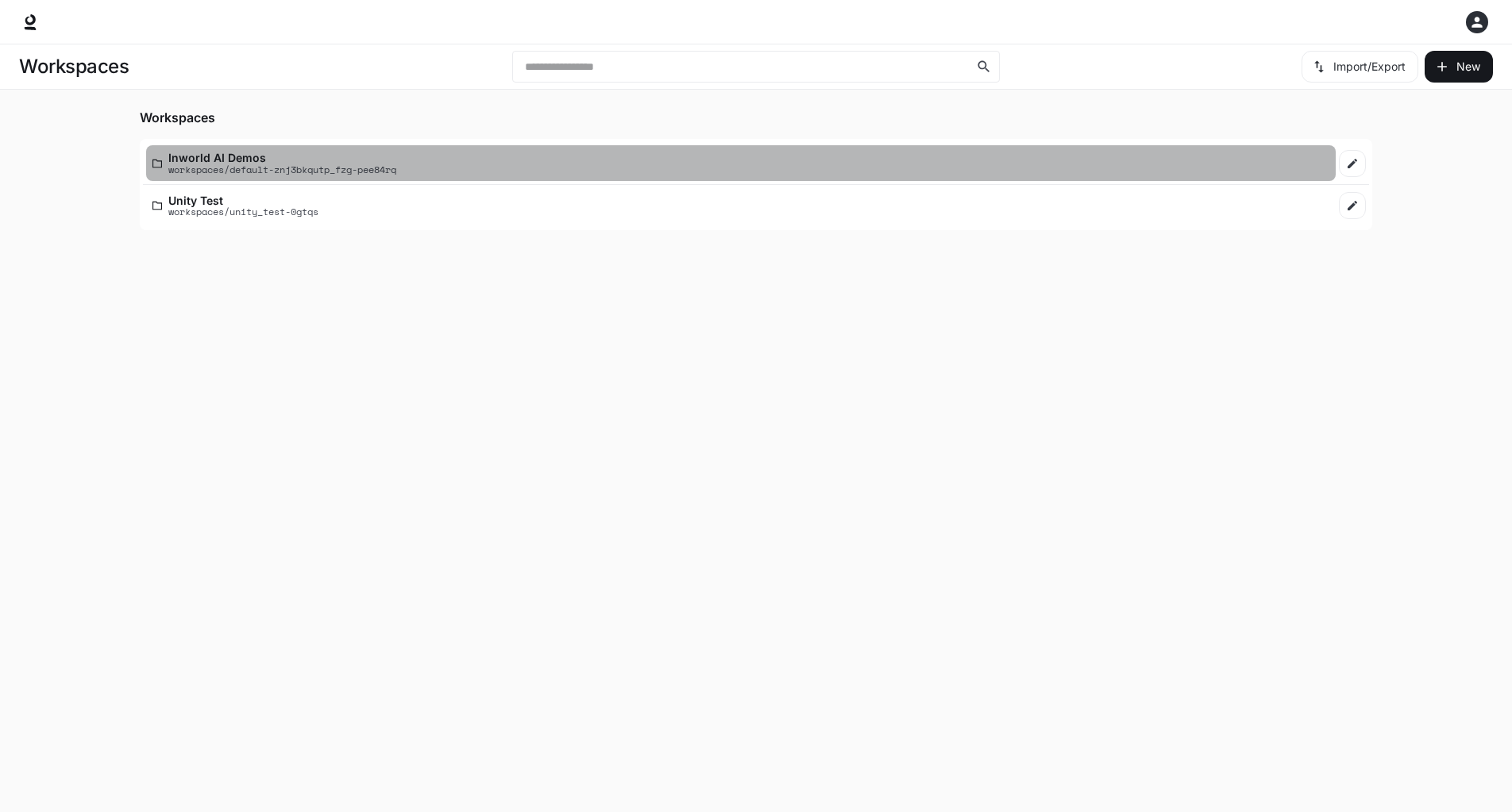
click at [239, 160] on p "Inworld AI Demos" at bounding box center [282, 157] width 228 height 12
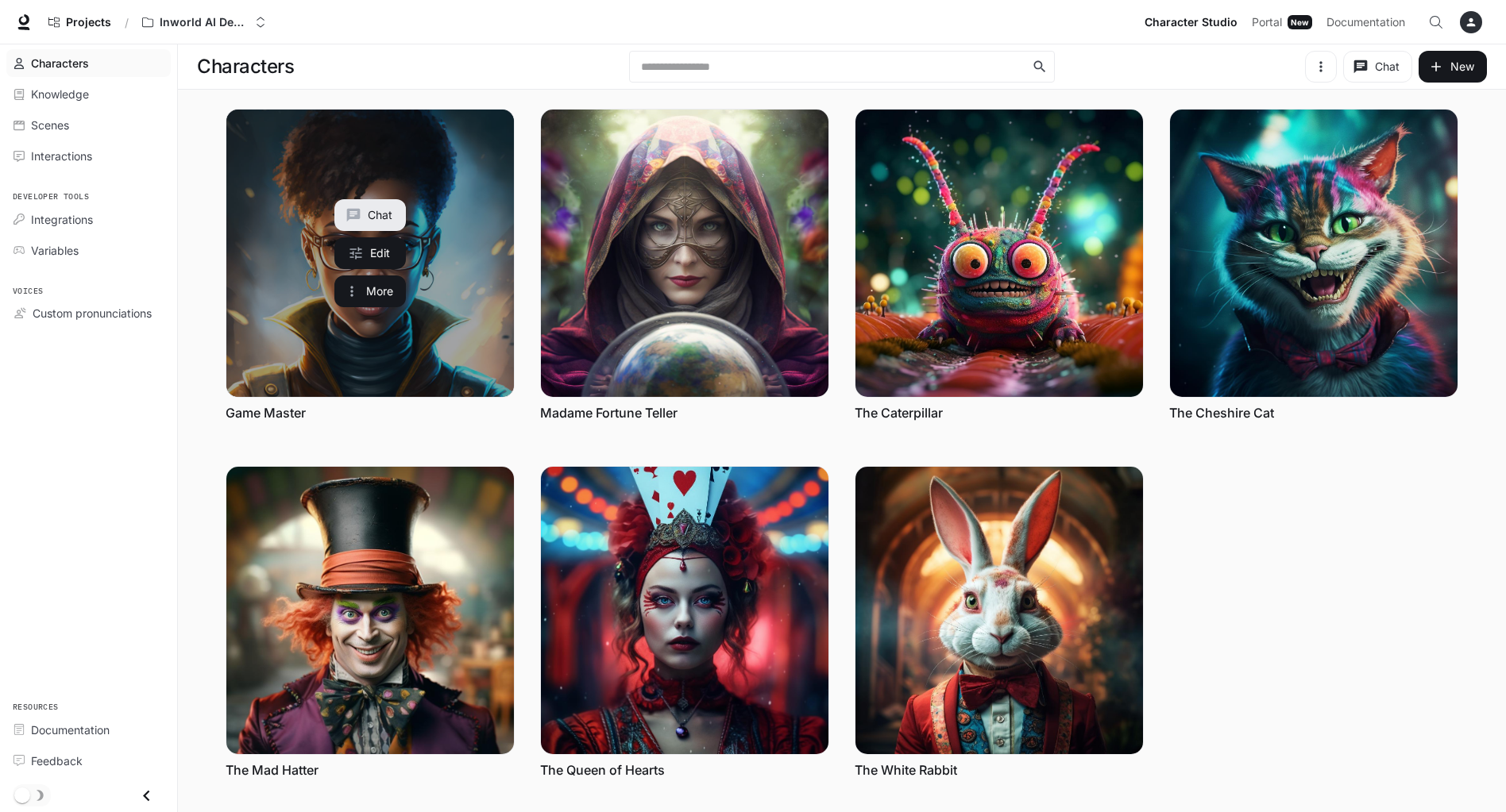
drag, startPoint x: 323, startPoint y: 214, endPoint x: 336, endPoint y: 208, distance: 14.3
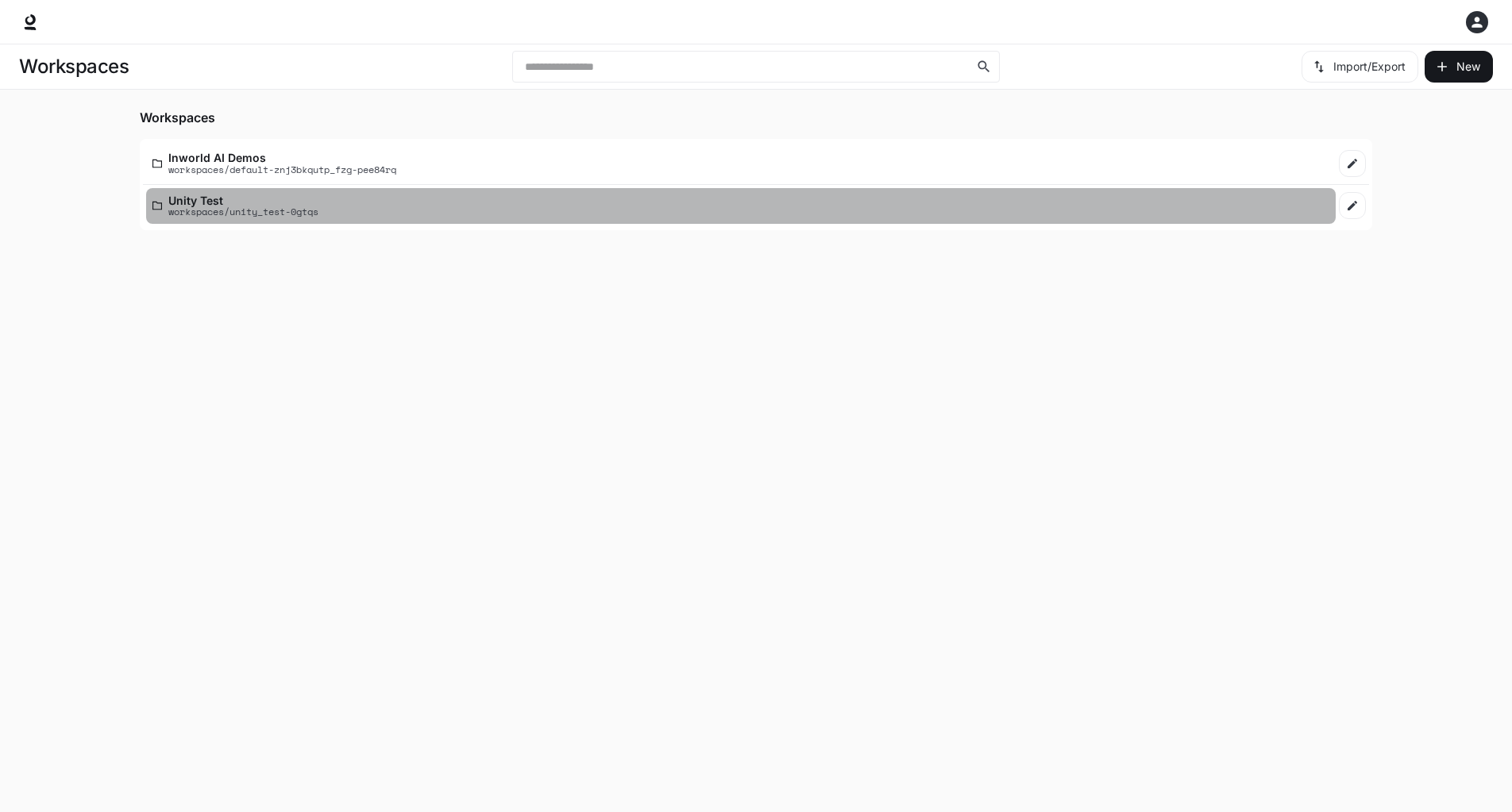
click at [219, 198] on p "Unity Test" at bounding box center [243, 200] width 150 height 12
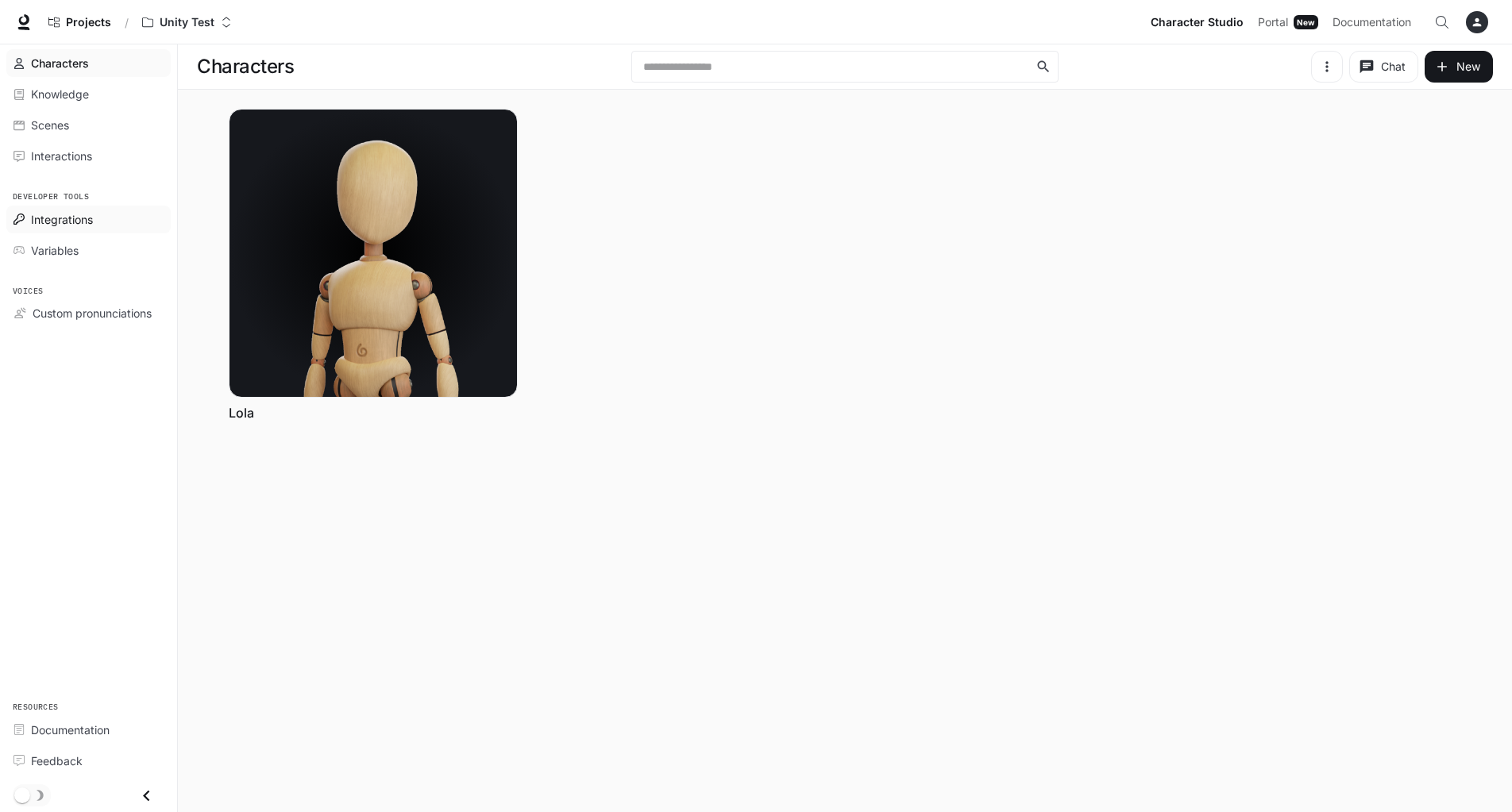
click at [105, 215] on div "Integrations" at bounding box center [97, 219] width 133 height 17
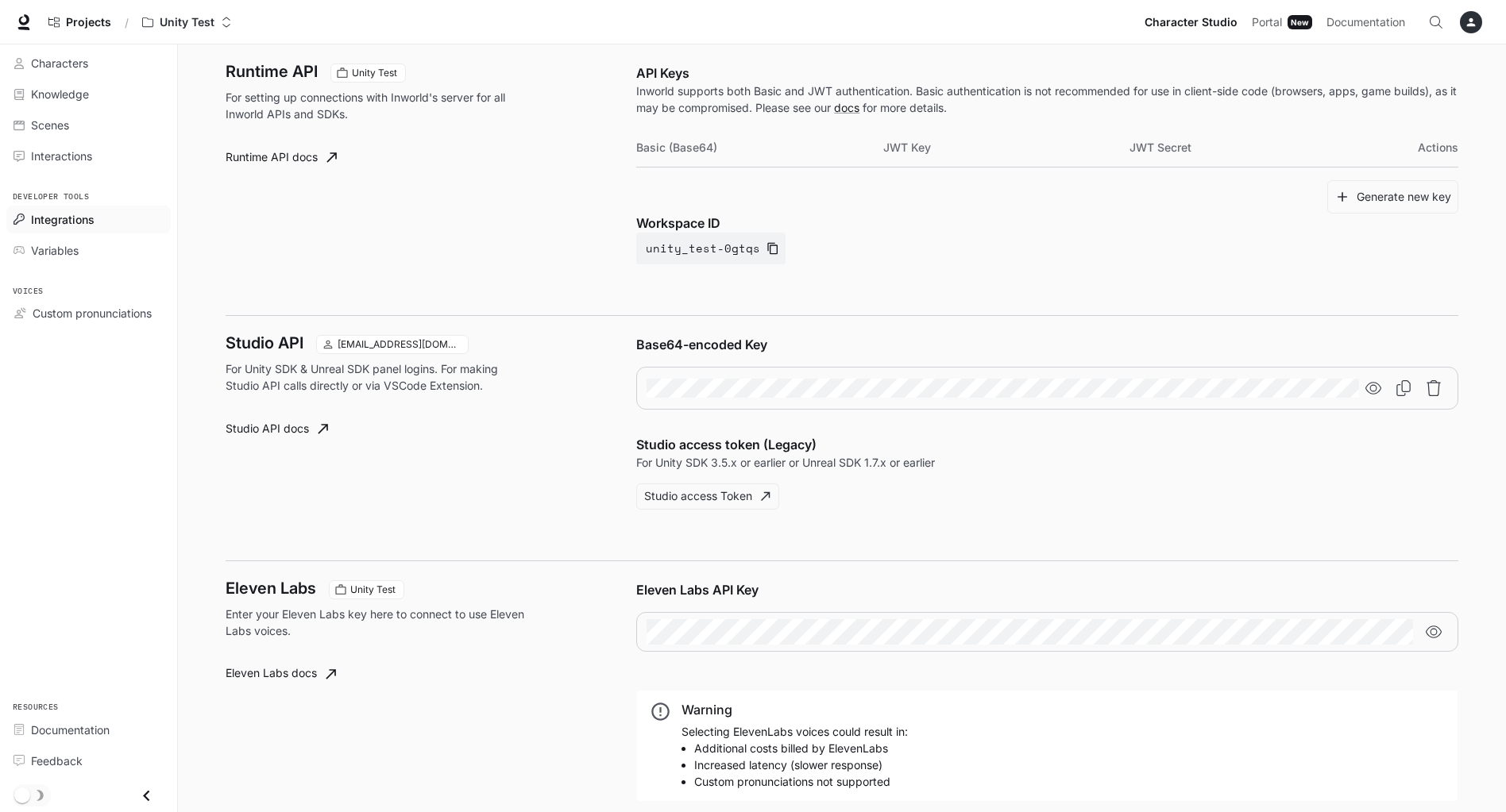
scroll to position [695, 0]
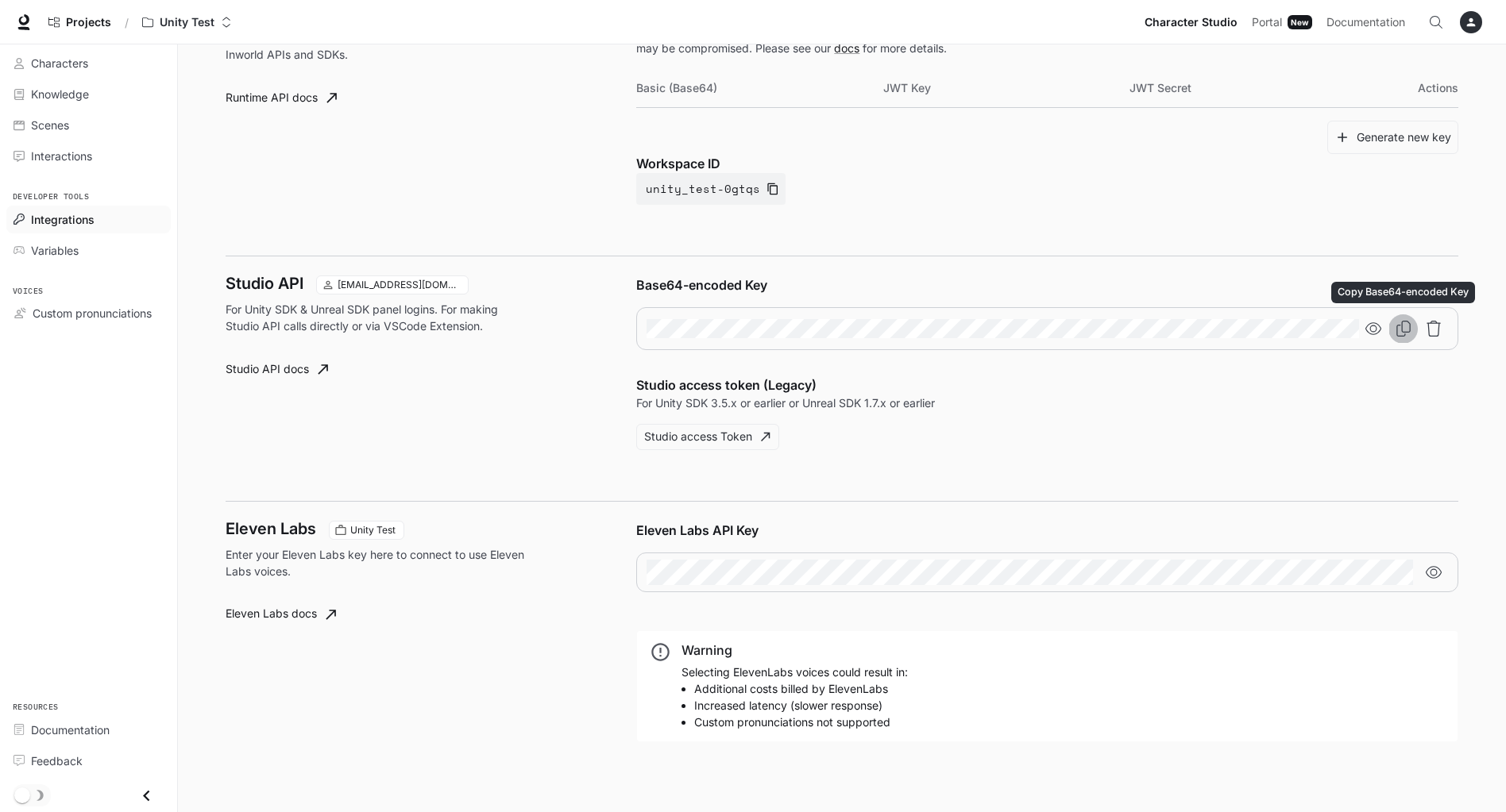
click at [1408, 329] on icon "Copy Base64-encoded Key" at bounding box center [1403, 329] width 16 height 16
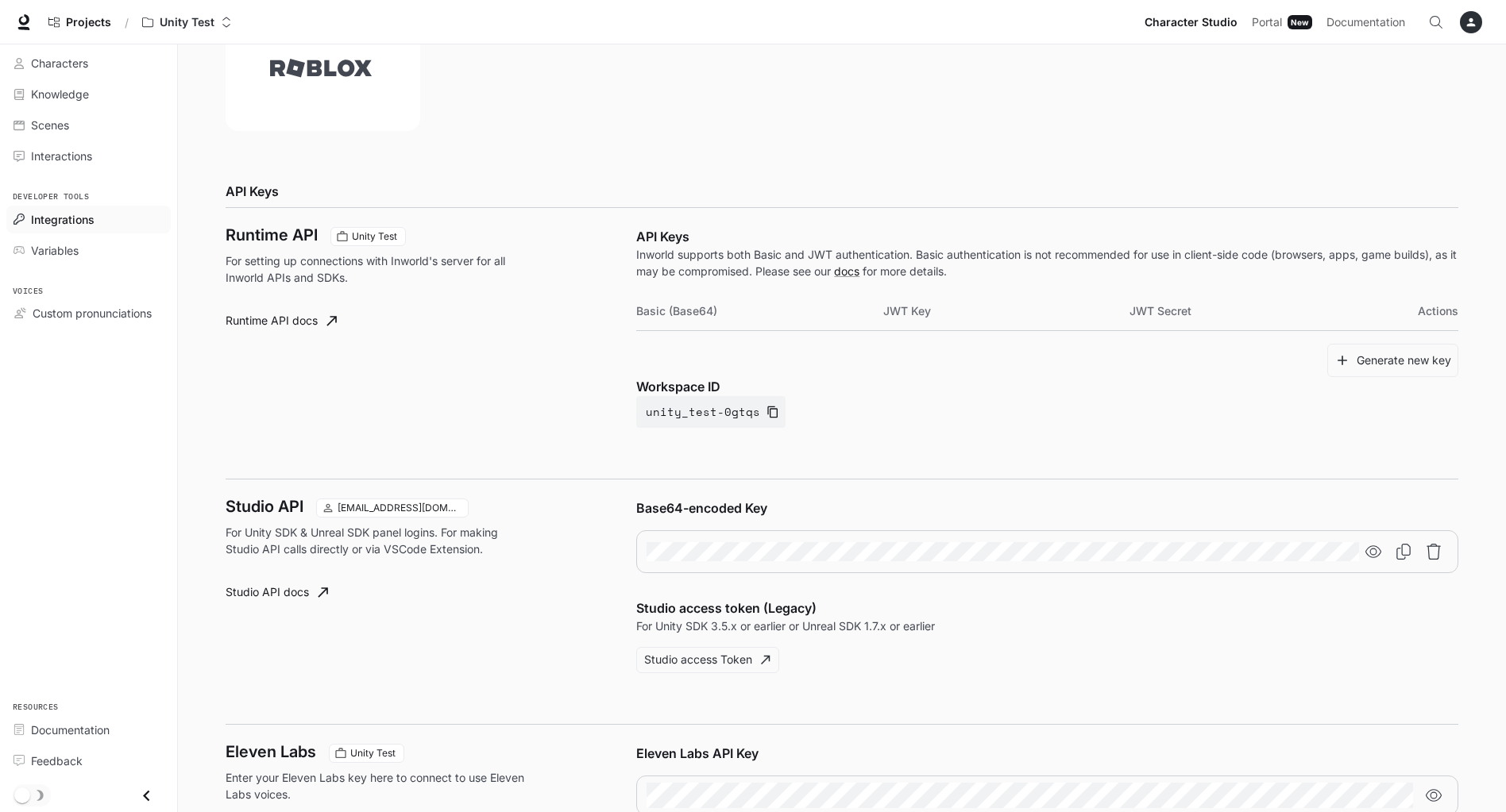
scroll to position [477, 0]
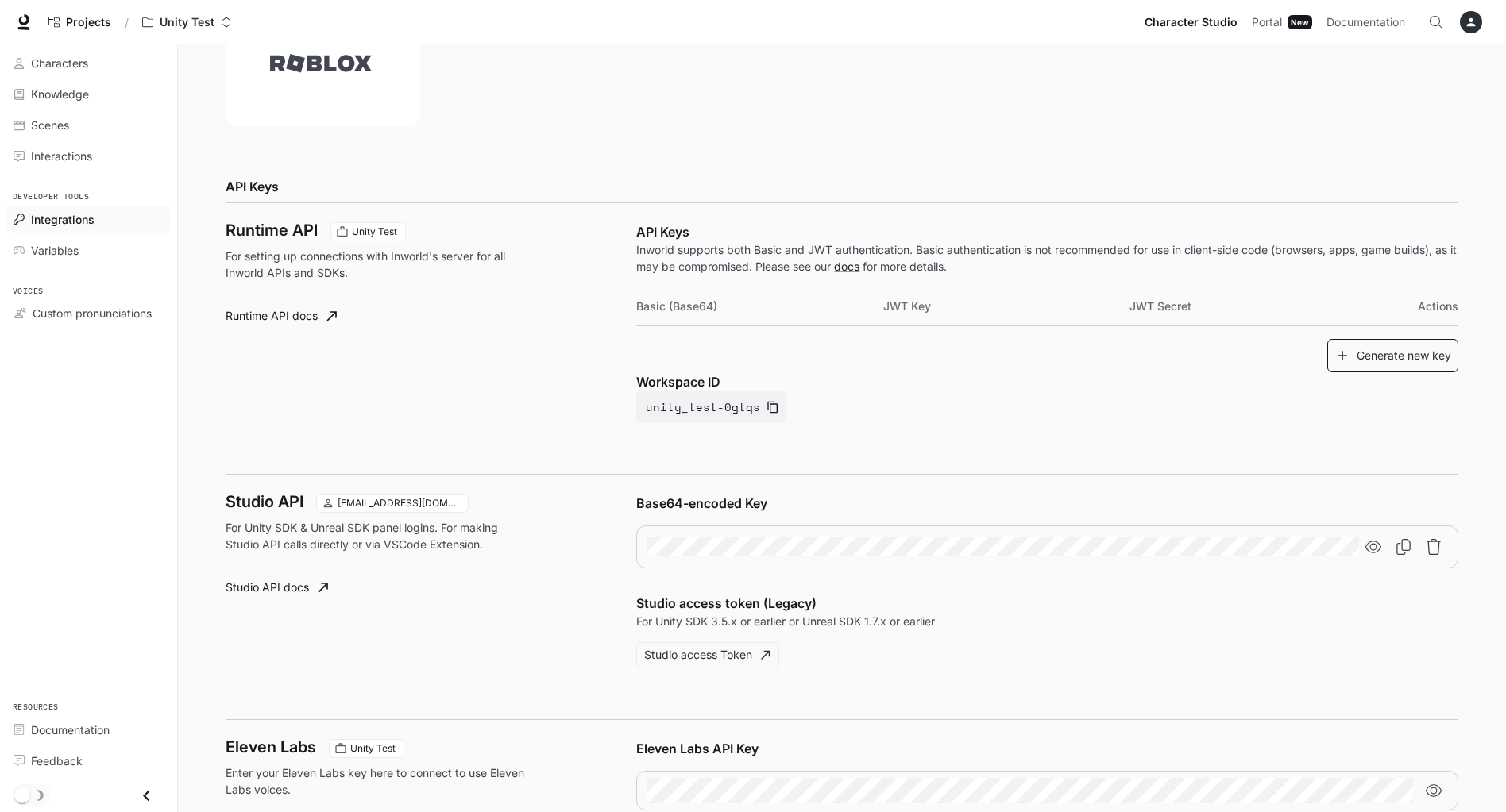
click at [1398, 353] on button "Generate new key" at bounding box center [1393, 356] width 131 height 34
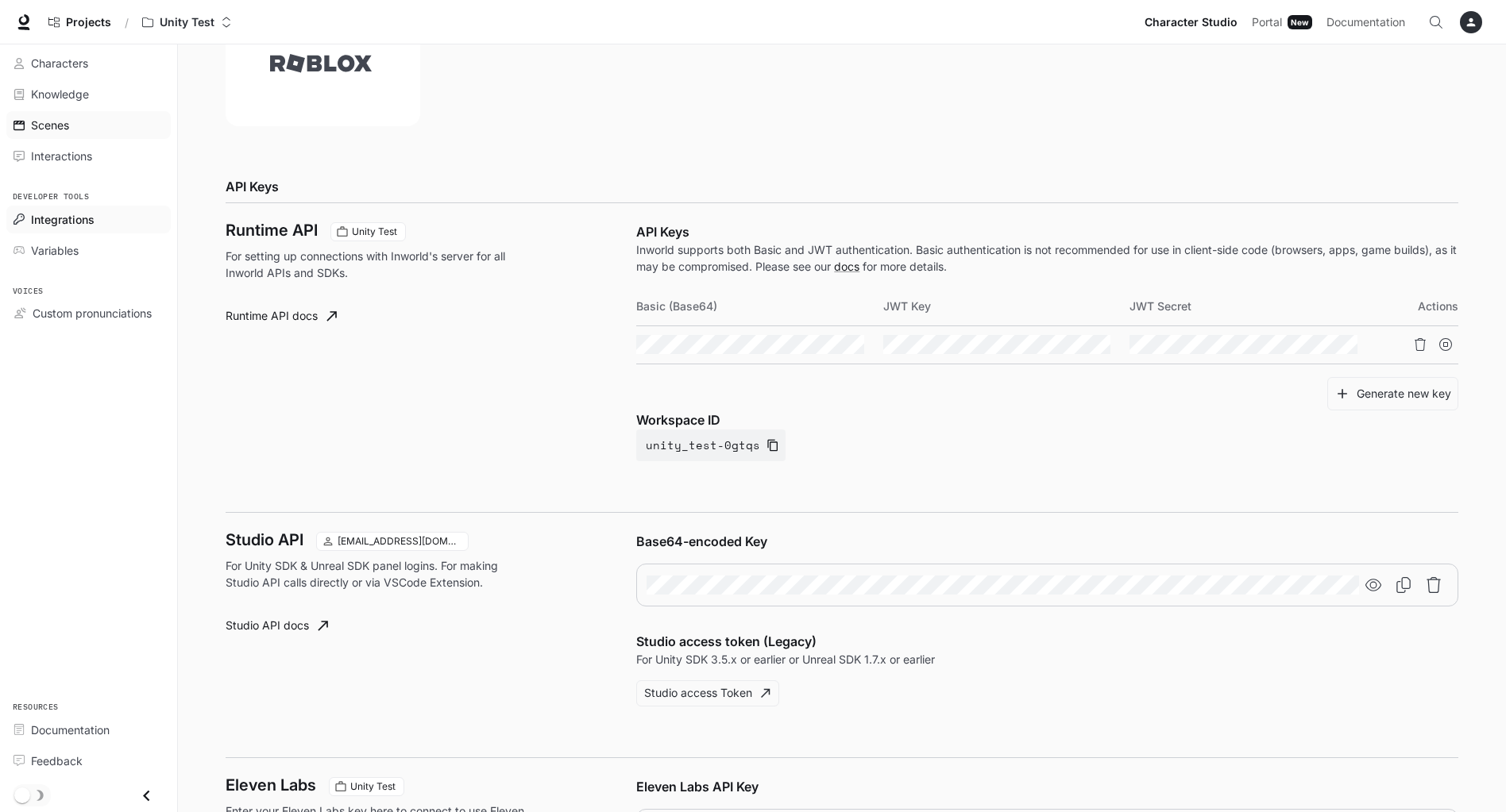
click at [84, 129] on div "Scenes" at bounding box center [98, 125] width 133 height 17
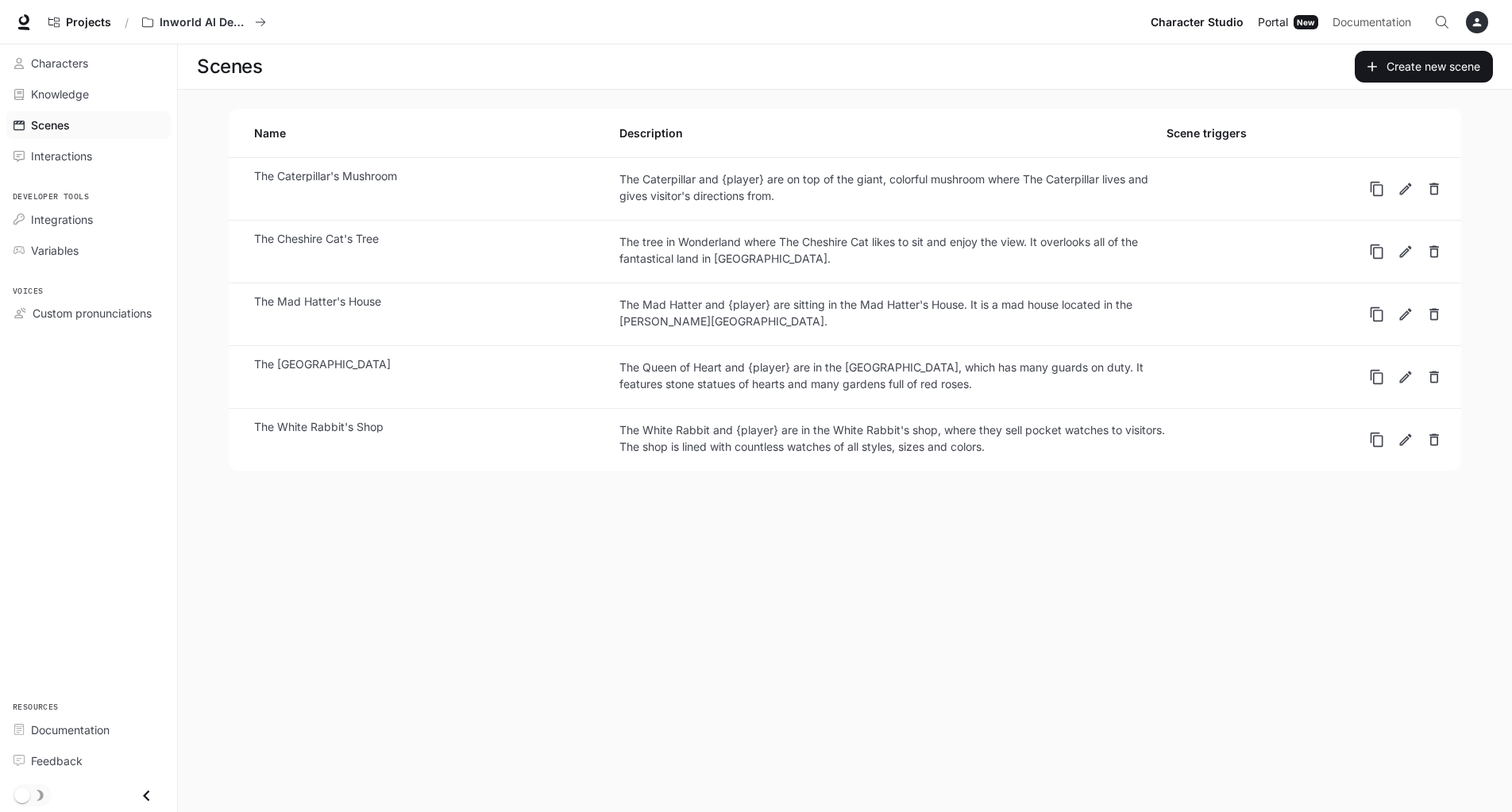
click at [1260, 20] on link "Portal Portal New" at bounding box center [1288, 23] width 73 height 32
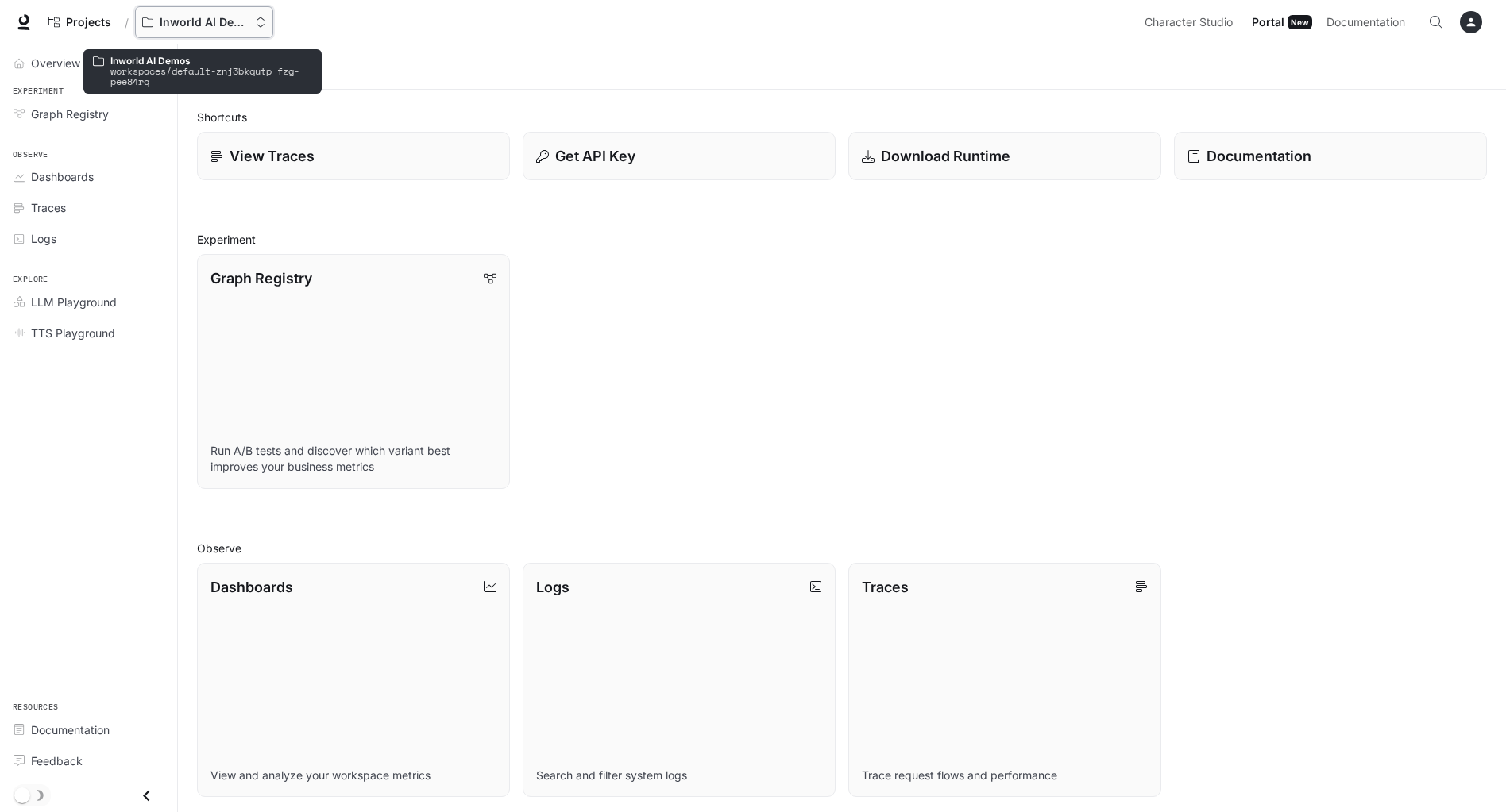
click at [231, 20] on p "Inworld AI Demos" at bounding box center [204, 23] width 89 height 13
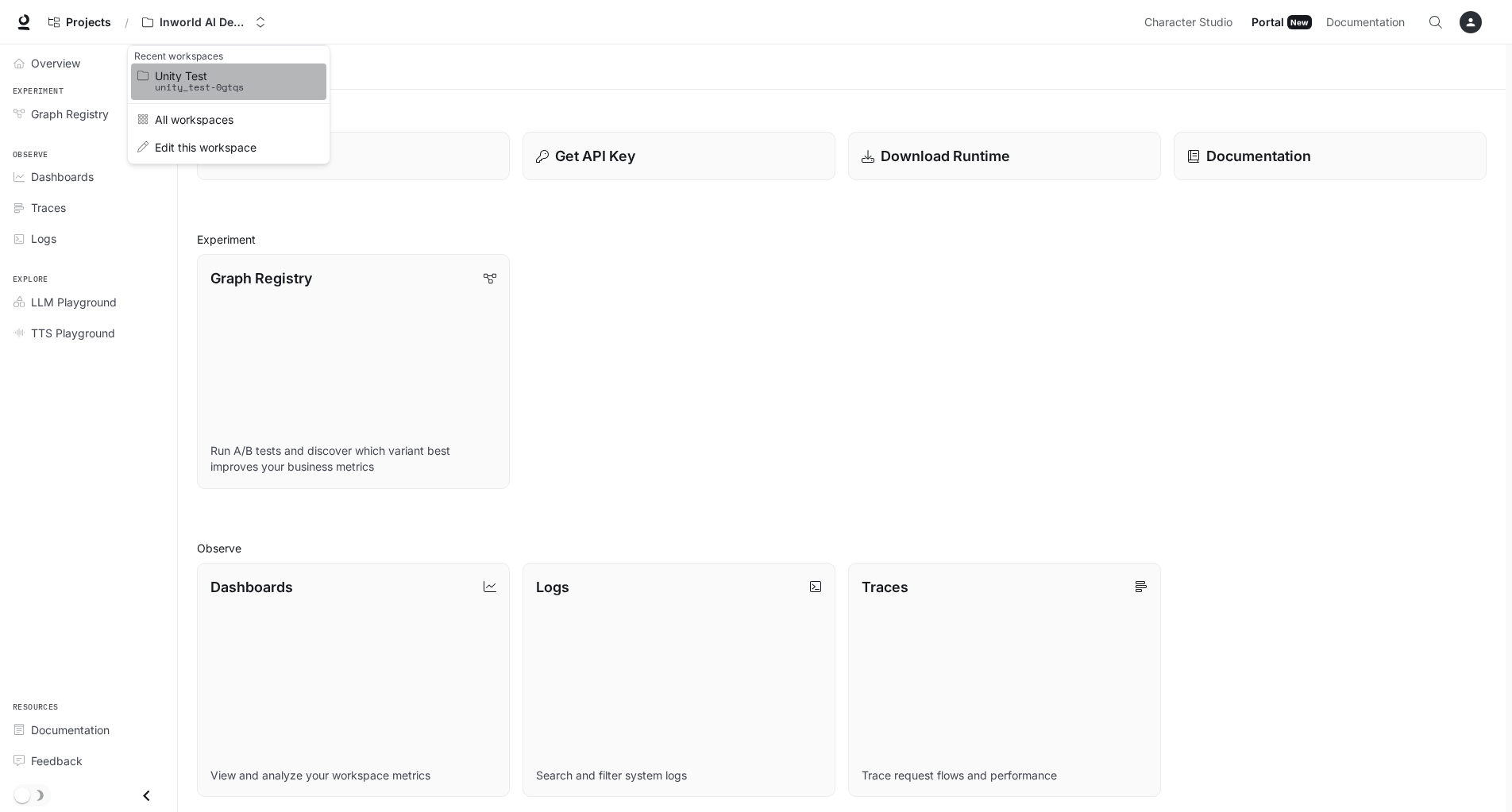
click at [232, 92] on p "unity_test-0gtqs" at bounding box center [226, 87] width 143 height 11
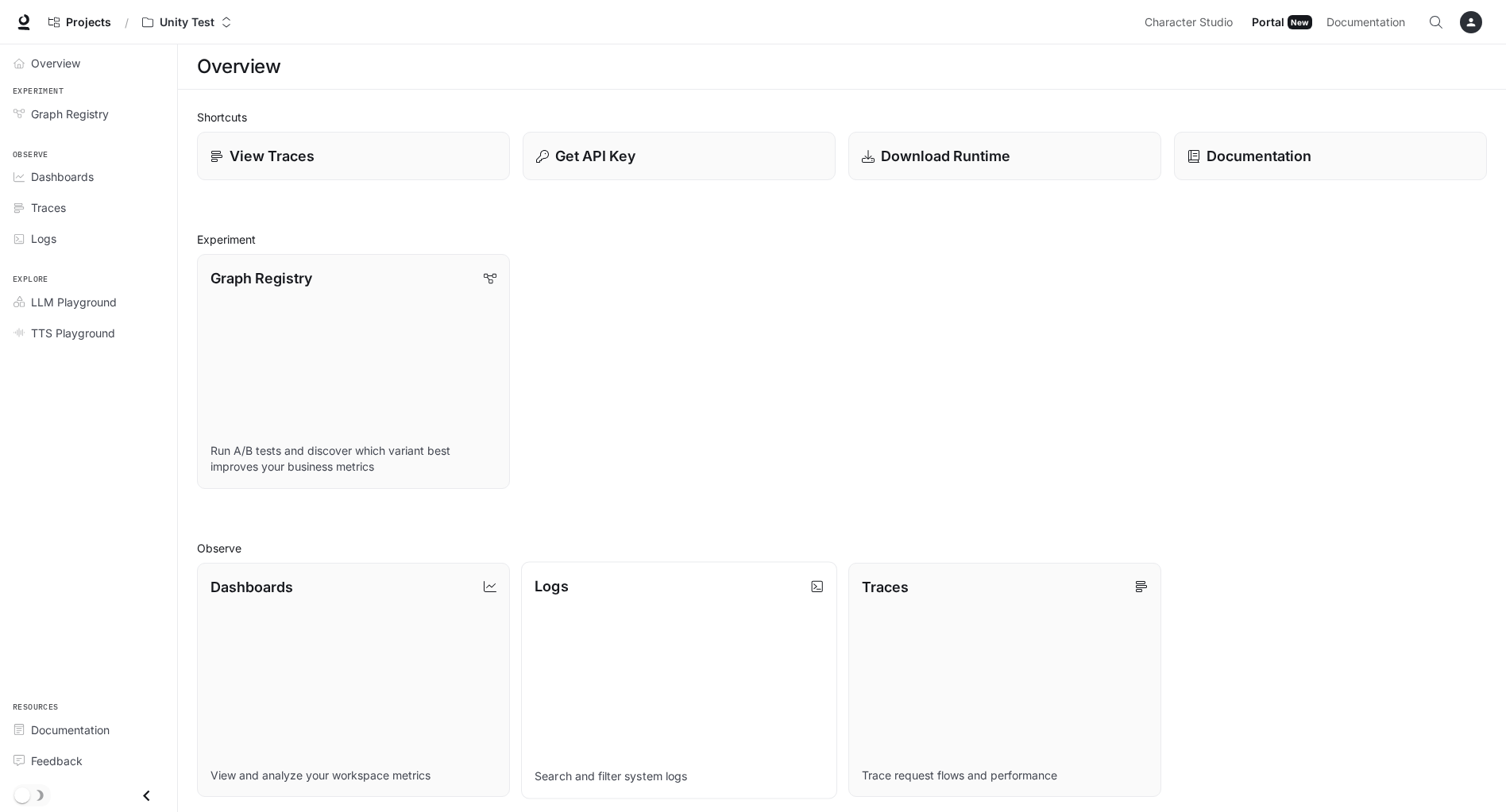
click at [648, 571] on link "Logs Search and filter system logs" at bounding box center [679, 680] width 316 height 237
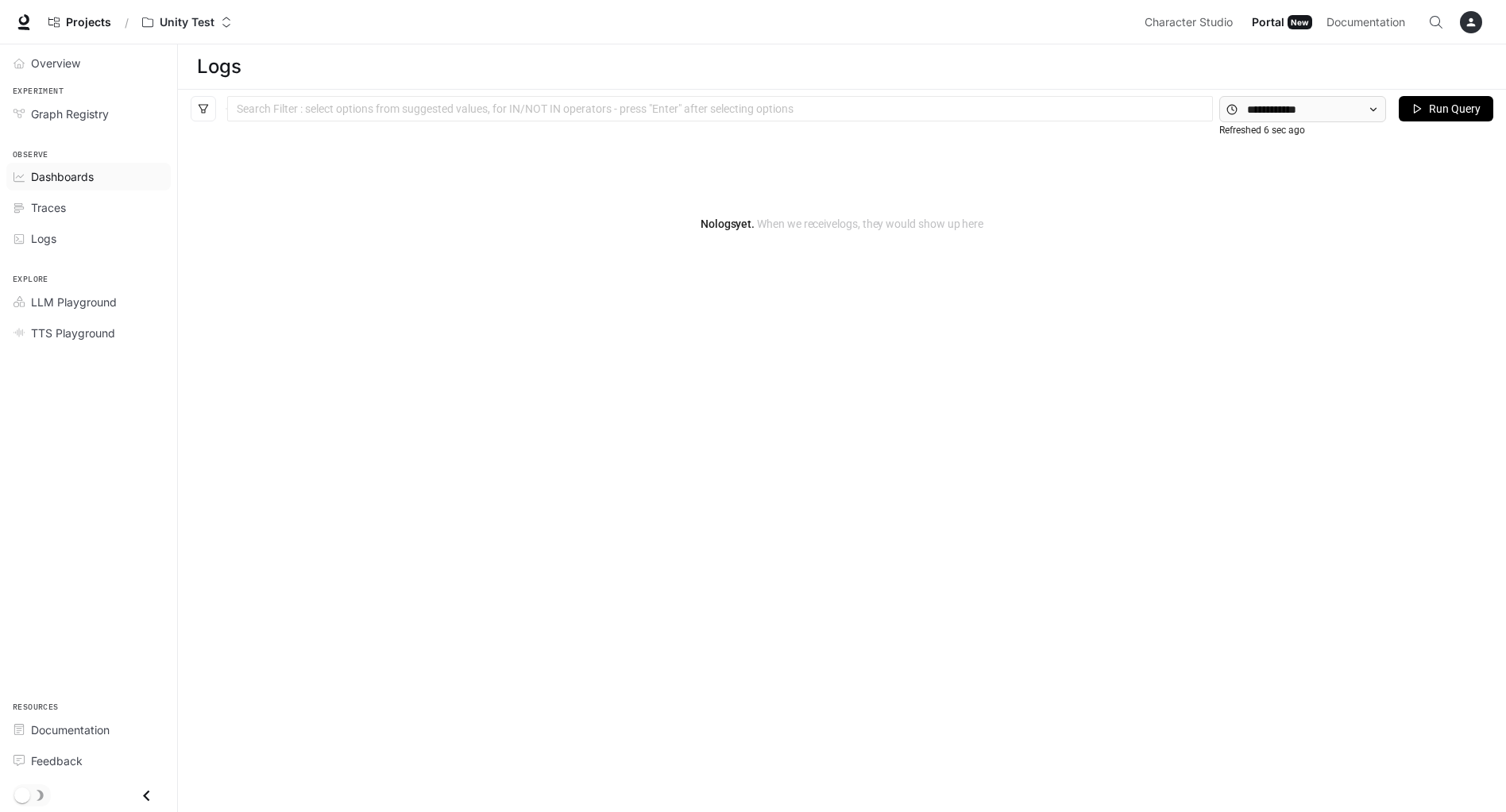
click at [71, 175] on span "Dashboards" at bounding box center [62, 177] width 63 height 17
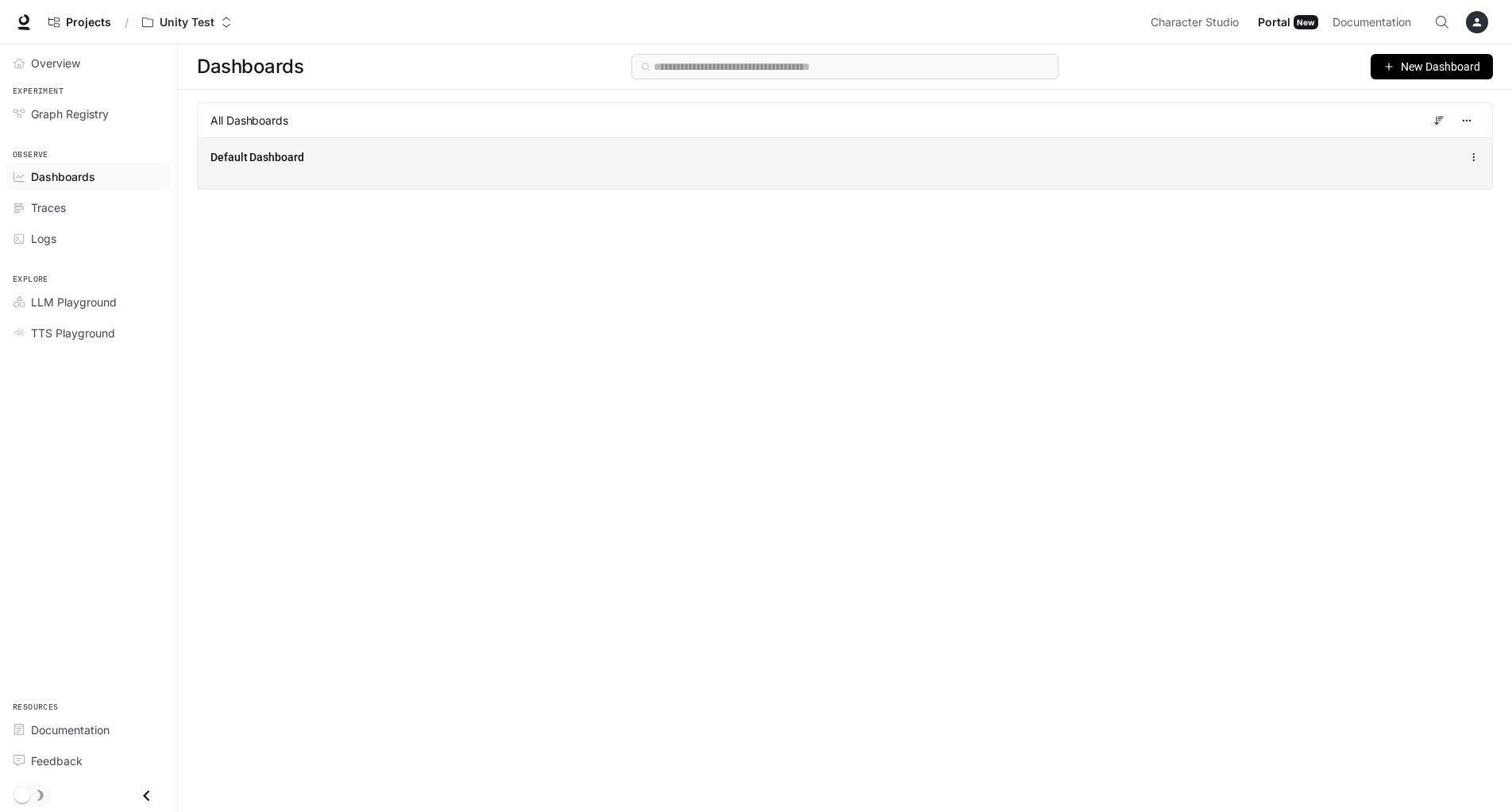
click at [382, 178] on div "Default Dashboard" at bounding box center [845, 162] width 1294 height 51
